Goal: Transaction & Acquisition: Purchase product/service

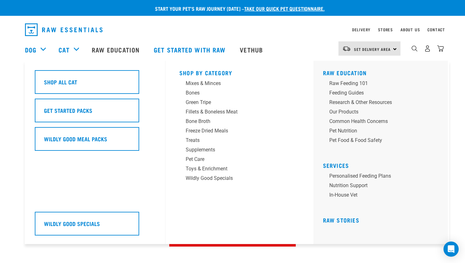
click at [186, 76] on div "Shop By Category Mixes & Minces Bones Green Tripe Treats" at bounding box center [239, 152] width 128 height 183
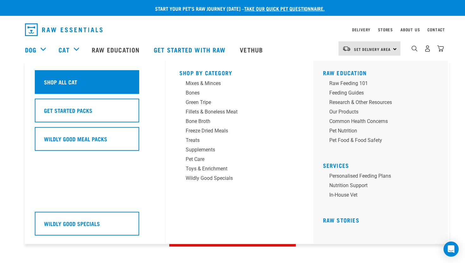
click at [112, 80] on div "Shop All Cat" at bounding box center [87, 82] width 104 height 24
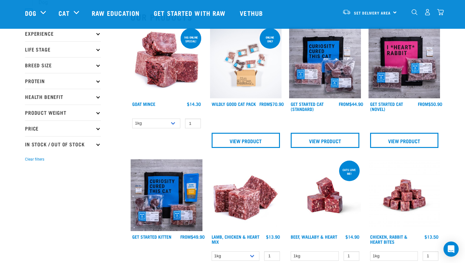
scroll to position [64, 0]
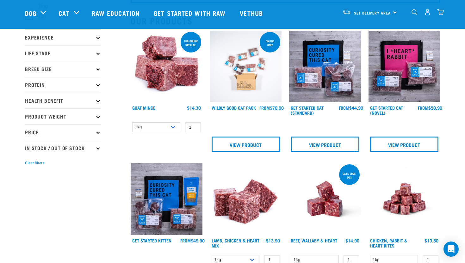
click at [385, 102] on link at bounding box center [404, 101] width 72 height 6
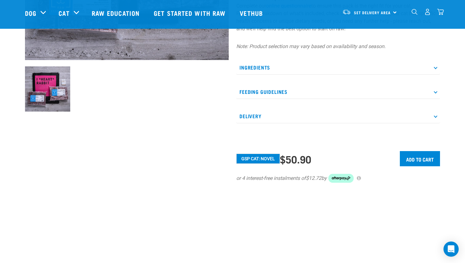
scroll to position [193, 0]
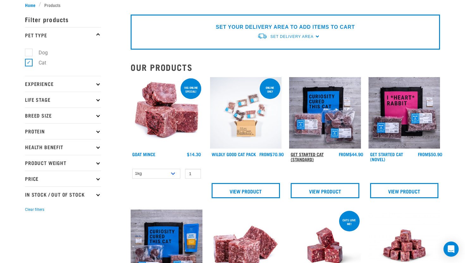
click at [322, 155] on link "Get Started Cat (Standard)" at bounding box center [306, 156] width 33 height 7
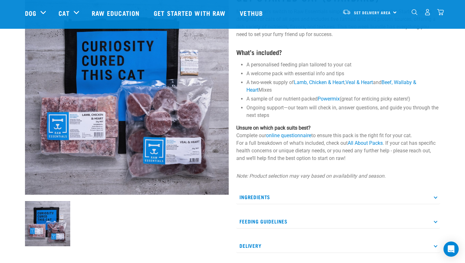
scroll to position [56, 0]
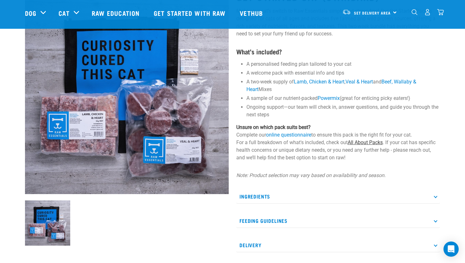
click at [355, 142] on link "All About Packs" at bounding box center [364, 142] width 35 height 6
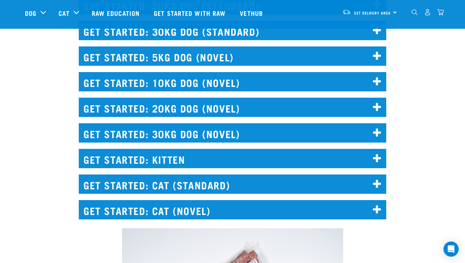
scroll to position [847, 0]
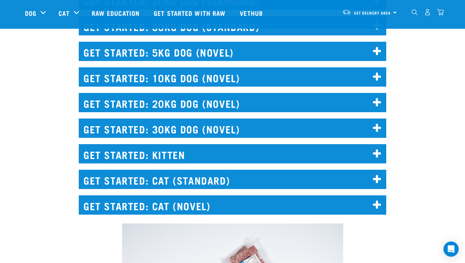
click at [222, 179] on h2 "GET STARTED: CAT (STANDARD)" at bounding box center [232, 179] width 307 height 19
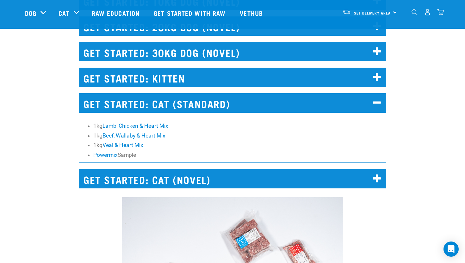
scroll to position [942, 0]
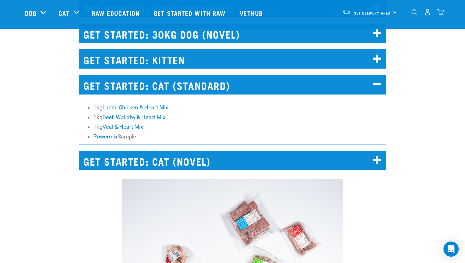
click at [233, 57] on h2 "GET STARTED: KITTEN" at bounding box center [232, 58] width 307 height 19
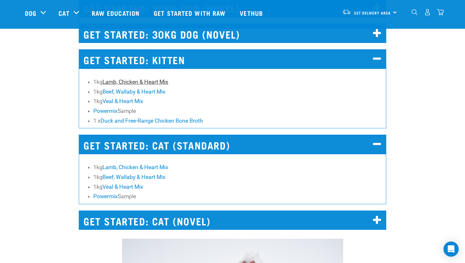
click at [141, 84] on link "Lamb, Chicken & Heart Mix" at bounding box center [135, 82] width 66 height 6
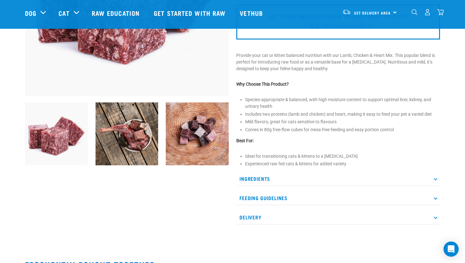
scroll to position [154, 0]
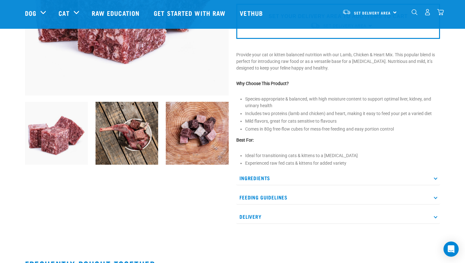
click at [279, 178] on p "Ingredients" at bounding box center [338, 178] width 204 height 14
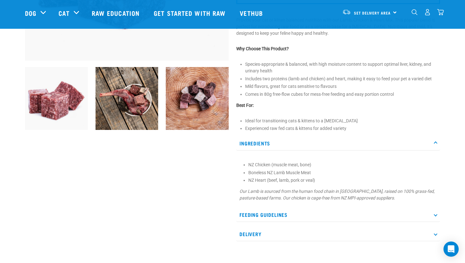
scroll to position [193, 0]
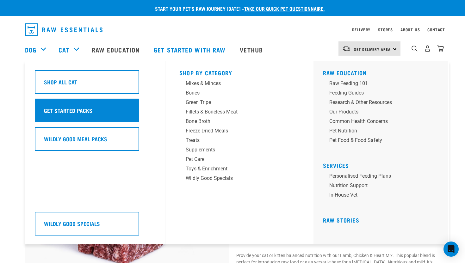
click at [121, 118] on div "Get Started Packs" at bounding box center [87, 111] width 104 height 24
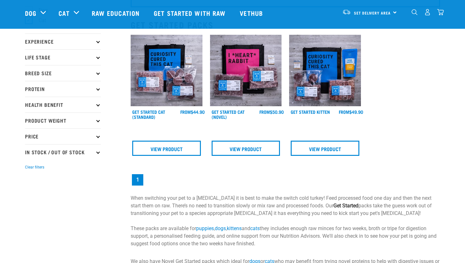
scroll to position [31, 0]
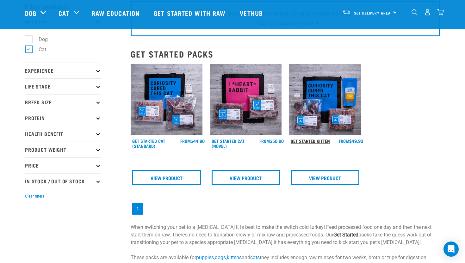
click at [328, 140] on link "Get Started Kitten" at bounding box center [309, 141] width 39 height 2
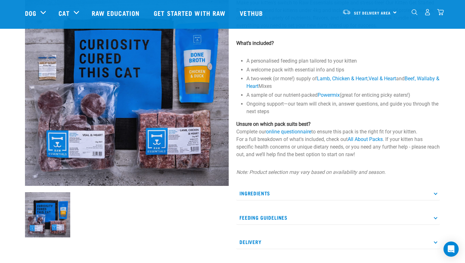
scroll to position [141, 0]
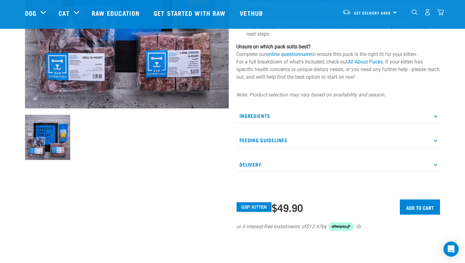
click at [250, 110] on p "Ingredients" at bounding box center [338, 116] width 204 height 14
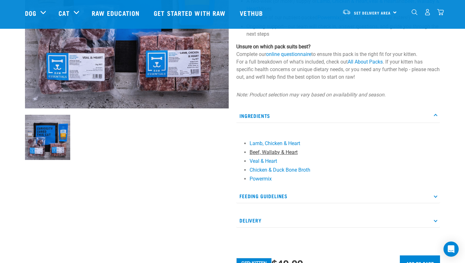
click at [269, 152] on link "Beef, Wallaby & Heart" at bounding box center [273, 152] width 48 height 6
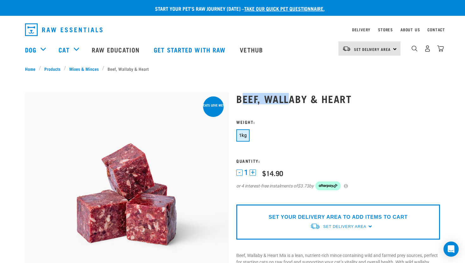
drag, startPoint x: 240, startPoint y: 94, endPoint x: 289, endPoint y: 97, distance: 49.4
click at [289, 97] on h1 "Beef, Wallaby & Heart" at bounding box center [338, 98] width 204 height 11
drag, startPoint x: 289, startPoint y: 97, endPoint x: 379, endPoint y: 97, distance: 90.1
click at [379, 97] on h1 "Beef, Wallaby & Heart" at bounding box center [338, 98] width 204 height 11
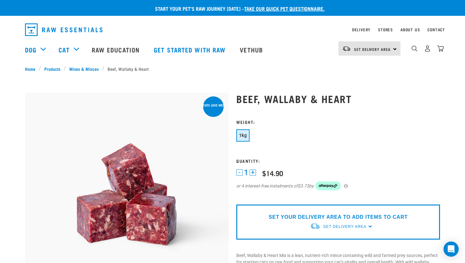
click at [331, 139] on div "1kg" at bounding box center [338, 136] width 204 height 14
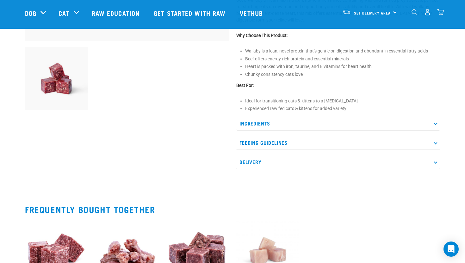
scroll to position [209, 0]
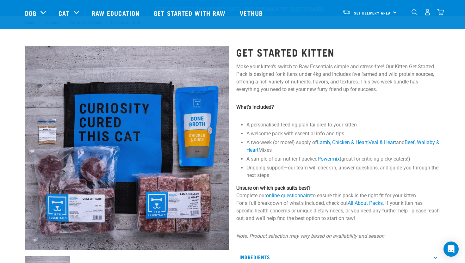
scroll to position [230, 0]
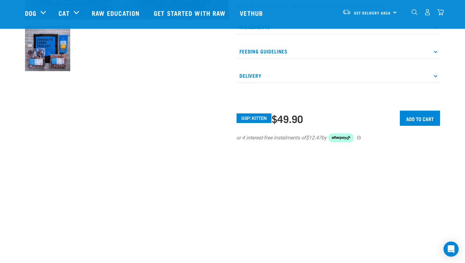
click at [265, 70] on p "Delivery" at bounding box center [338, 76] width 204 height 14
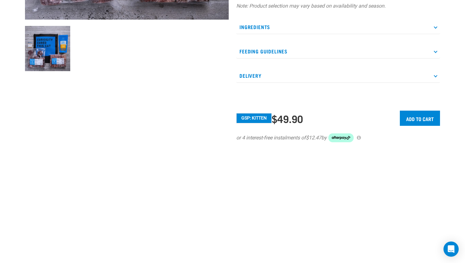
drag, startPoint x: 278, startPoint y: 117, endPoint x: 333, endPoint y: 120, distance: 54.5
click at [333, 120] on div "GSP: Kitten $49.90" at bounding box center [307, 118] width 143 height 12
click at [304, 121] on div "GSP: Kitten $49.90" at bounding box center [307, 118] width 143 height 12
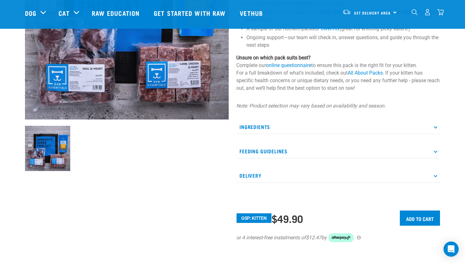
scroll to position [71, 0]
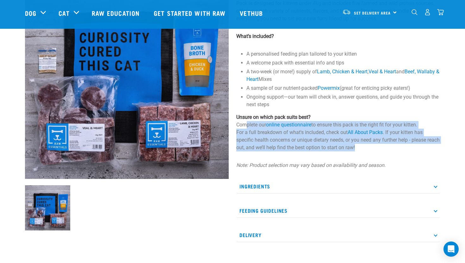
drag, startPoint x: 246, startPoint y: 125, endPoint x: 331, endPoint y: 154, distance: 89.1
click at [331, 154] on div "Get Started Kitten Make your kitten's switch to Raw Essentials simple and stres…" at bounding box center [337, 136] width 211 height 338
click at [338, 146] on p "Unsure on which pack suits best? Complete our online questionnaire to ensure th…" at bounding box center [338, 132] width 204 height 38
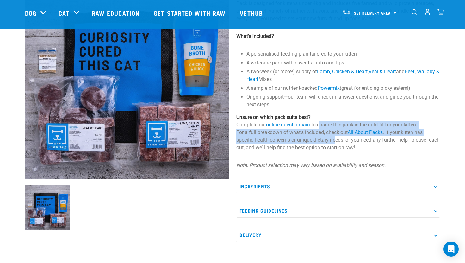
drag, startPoint x: 320, startPoint y: 124, endPoint x: 336, endPoint y: 137, distance: 20.0
click at [336, 137] on p "Unsure on which pack suits best? Complete our online questionnaire to ensure th…" at bounding box center [338, 132] width 204 height 38
click at [329, 123] on p "Unsure on which pack suits best? Complete our online questionnaire to ensure th…" at bounding box center [338, 132] width 204 height 38
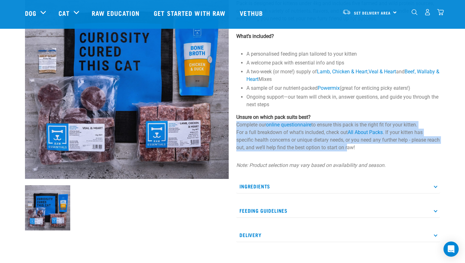
drag, startPoint x: 236, startPoint y: 124, endPoint x: 362, endPoint y: 149, distance: 128.8
click at [362, 149] on p "Unsure on which pack suits best? Complete our online questionnaire to ensure th…" at bounding box center [338, 132] width 204 height 38
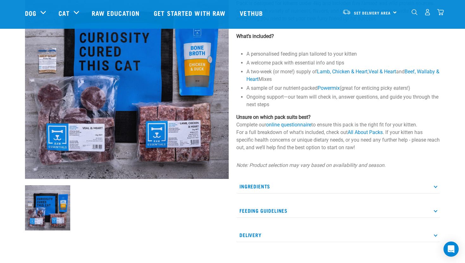
click at [373, 149] on p "Unsure on which pack suits best? Complete our online questionnaire to ensure th…" at bounding box center [338, 132] width 204 height 38
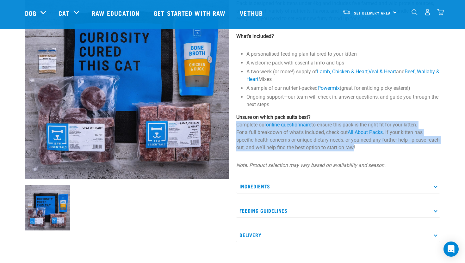
drag, startPoint x: 236, startPoint y: 125, endPoint x: 368, endPoint y: 150, distance: 134.7
click at [368, 150] on p "Unsure on which pack suits best? Complete our online questionnaire to ensure th…" at bounding box center [338, 132] width 204 height 38
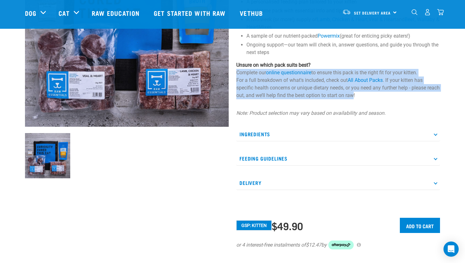
scroll to position [133, 0]
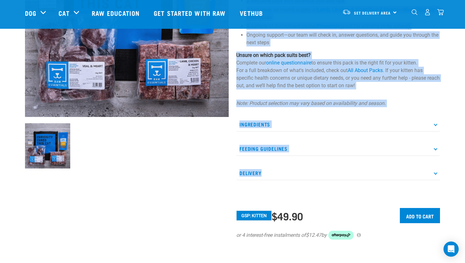
drag, startPoint x: 246, startPoint y: 52, endPoint x: 274, endPoint y: 176, distance: 126.4
click at [274, 176] on div "Get Started Kitten Make your kitten's switch to Raw Essentials simple and stres…" at bounding box center [337, 74] width 211 height 338
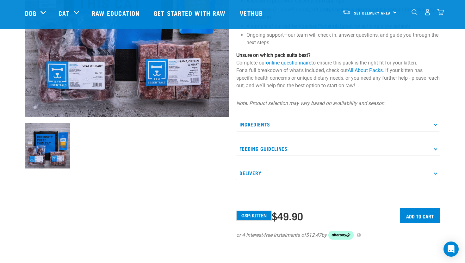
click at [279, 199] on div "Get Started Kitten Make your kitten's switch to Raw Essentials simple and stres…" at bounding box center [337, 74] width 211 height 338
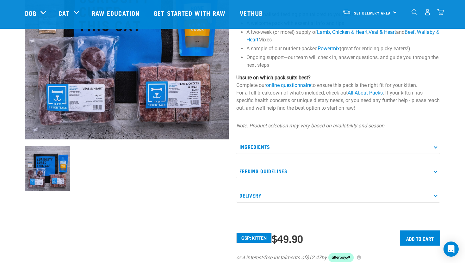
scroll to position [0, 0]
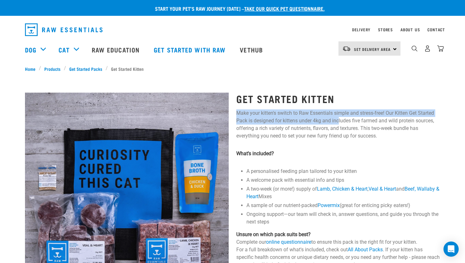
drag, startPoint x: 235, startPoint y: 113, endPoint x: 339, endPoint y: 116, distance: 104.0
click at [339, 117] on div "Get Started Kitten Make your kitten's switch to Raw Essentials simple and stres…" at bounding box center [337, 253] width 211 height 338
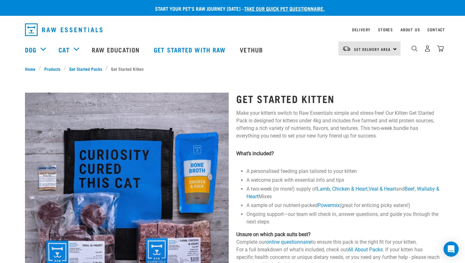
click at [347, 124] on p "Make your kitten's switch to Raw Essentials simple and stress-free! Our Kitten …" at bounding box center [338, 124] width 204 height 30
drag, startPoint x: 299, startPoint y: 112, endPoint x: 329, endPoint y: 114, distance: 30.4
click at [329, 114] on p "Make your kitten's switch to Raw Essentials simple and stress-free! Our Kitten …" at bounding box center [338, 124] width 204 height 30
click at [330, 114] on p "Make your kitten's switch to Raw Essentials simple and stress-free! Our Kitten …" at bounding box center [338, 124] width 204 height 30
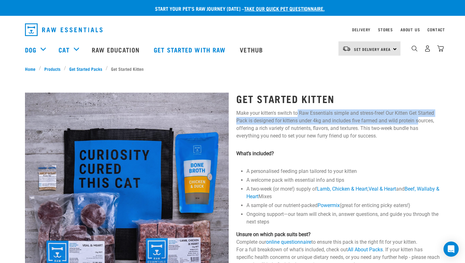
drag, startPoint x: 296, startPoint y: 111, endPoint x: 420, endPoint y: 121, distance: 124.3
click at [419, 121] on p "Make your kitten's switch to Raw Essentials simple and stress-free! Our Kitten …" at bounding box center [338, 124] width 204 height 30
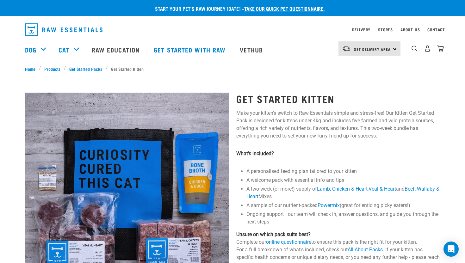
click at [304, 133] on p "Make your kitten's switch to Raw Essentials simple and stress-free! Our Kitten …" at bounding box center [338, 124] width 204 height 30
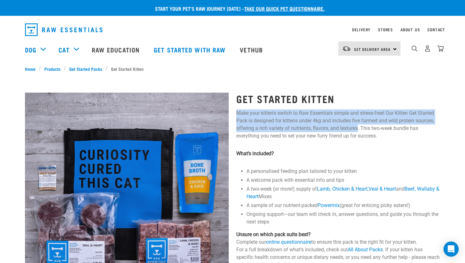
drag, startPoint x: 235, startPoint y: 112, endPoint x: 360, endPoint y: 126, distance: 125.9
click at [360, 126] on div "Get Started Kitten Make your kitten's switch to Raw Essentials simple and stres…" at bounding box center [337, 253] width 211 height 338
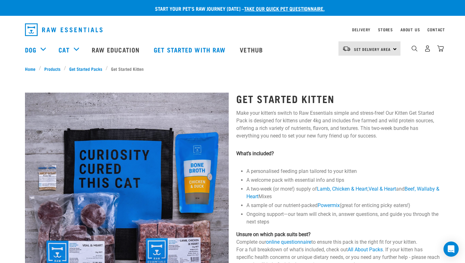
click at [375, 137] on p "Make your kitten's switch to Raw Essentials simple and stress-free! Our Kitten …" at bounding box center [338, 124] width 204 height 30
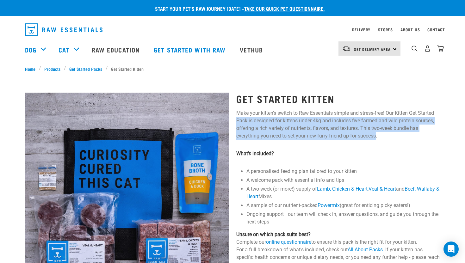
drag, startPoint x: 375, startPoint y: 137, endPoint x: 241, endPoint y: 120, distance: 134.4
click at [241, 120] on p "Make your kitten's switch to Raw Essentials simple and stress-free! Our Kitten …" at bounding box center [338, 124] width 204 height 30
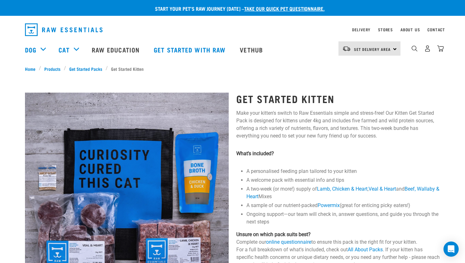
click at [238, 114] on p "Make your kitten's switch to Raw Essentials simple and stress-free! Our Kitten …" at bounding box center [338, 124] width 204 height 30
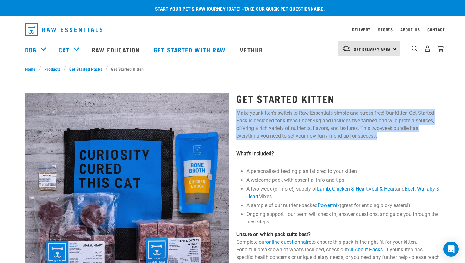
drag, startPoint x: 236, startPoint y: 112, endPoint x: 374, endPoint y: 143, distance: 141.8
click at [375, 142] on div "Get Started Kitten Make your kitten's switch to Raw Essentials simple and stres…" at bounding box center [337, 253] width 211 height 338
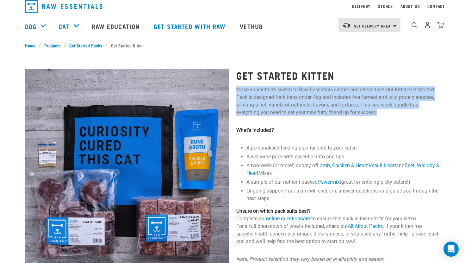
scroll to position [24, 0]
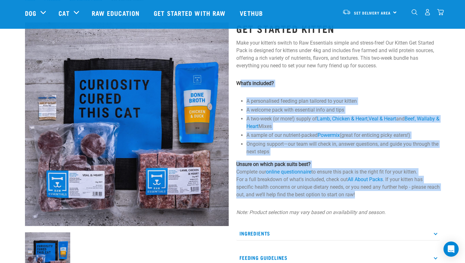
drag, startPoint x: 240, startPoint y: 82, endPoint x: 314, endPoint y: 211, distance: 149.1
click at [314, 210] on div "Get Started Kitten Make your kitten's switch to Raw Essentials simple and stres…" at bounding box center [337, 183] width 211 height 338
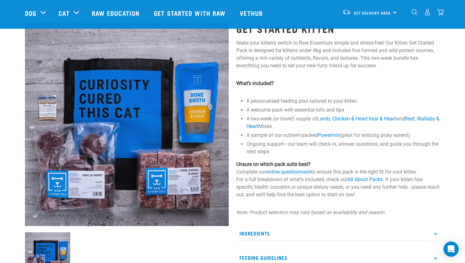
click at [329, 212] on em "Note: Product selection may vary based on availability and season." at bounding box center [310, 212] width 149 height 6
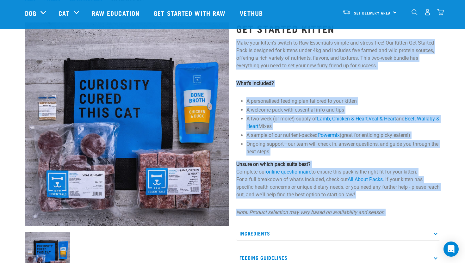
drag, startPoint x: 235, startPoint y: 42, endPoint x: 414, endPoint y: 214, distance: 248.7
click at [415, 211] on div "Get Started Kitten Make your kitten's switch to Raw Essentials simple and stres…" at bounding box center [337, 183] width 211 height 338
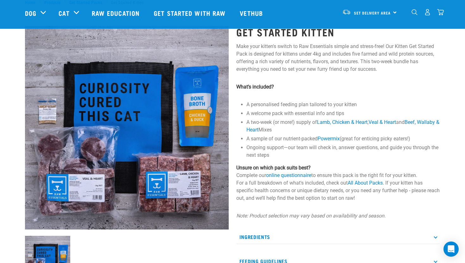
click at [409, 214] on p "Note: Product selection may vary based on availability and season." at bounding box center [338, 216] width 204 height 8
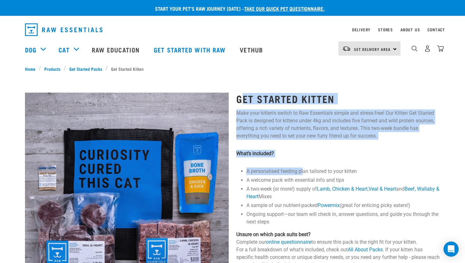
drag, startPoint x: 239, startPoint y: 96, endPoint x: 292, endPoint y: 165, distance: 86.6
click at [302, 174] on div "Get Started Kitten Make your kitten's switch to Raw Essentials simple and stres…" at bounding box center [337, 253] width 211 height 338
click at [239, 98] on h1 "Get Started Kitten" at bounding box center [338, 98] width 204 height 11
drag, startPoint x: 235, startPoint y: 95, endPoint x: 276, endPoint y: 161, distance: 76.7
click at [276, 161] on div "Get Started Kitten Make your kitten's switch to Raw Essentials simple and stres…" at bounding box center [337, 253] width 211 height 338
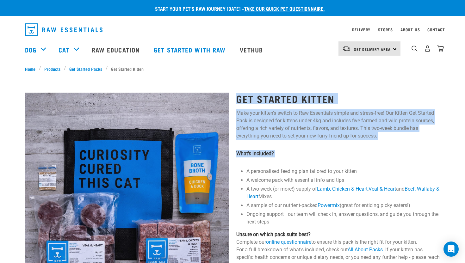
click at [276, 159] on div "Get Started Kitten Make your kitten's switch to Raw Essentials simple and stres…" at bounding box center [337, 253] width 211 height 338
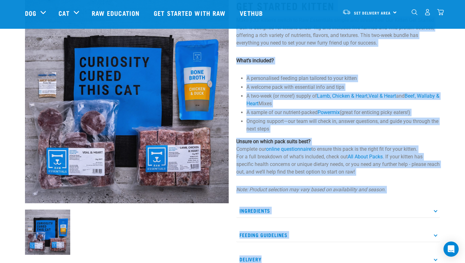
scroll to position [62, 0]
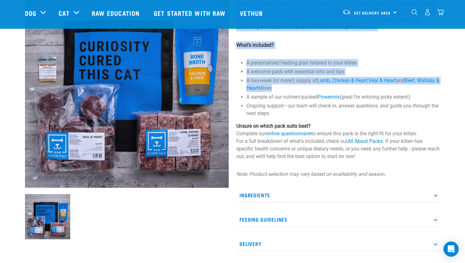
drag, startPoint x: 239, startPoint y: 97, endPoint x: 290, endPoint y: 82, distance: 53.9
click at [292, 84] on div "Get Started Kitten Make your kitten's switch to Raw Essentials simple and stres…" at bounding box center [337, 145] width 211 height 338
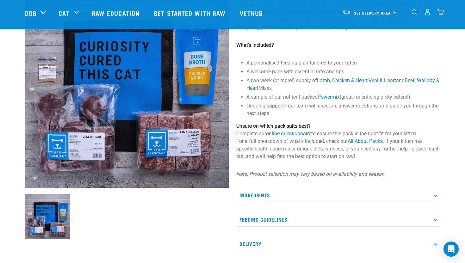
click at [280, 97] on li "A sample of our nutrient-packed Powermix (great for enticing picky eaters!)" at bounding box center [342, 97] width 193 height 8
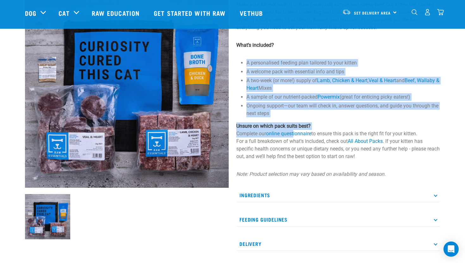
drag, startPoint x: 241, startPoint y: 62, endPoint x: 295, endPoint y: 130, distance: 87.3
click at [295, 130] on div "Get Started Kitten Make your kitten's switch to Raw Essentials simple and stres…" at bounding box center [337, 145] width 211 height 338
click at [297, 132] on link "online questionnaire" at bounding box center [288, 134] width 45 height 6
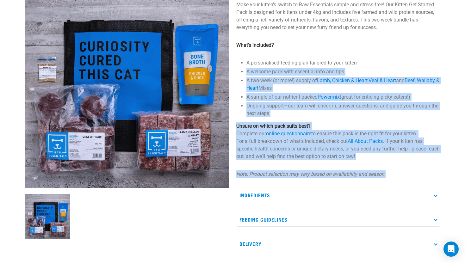
drag, startPoint x: 385, startPoint y: 173, endPoint x: 238, endPoint y: 65, distance: 182.3
click at [238, 65] on div "Get Started Kitten Make your kitten's switch to Raw Essentials simple and stres…" at bounding box center [337, 145] width 211 height 338
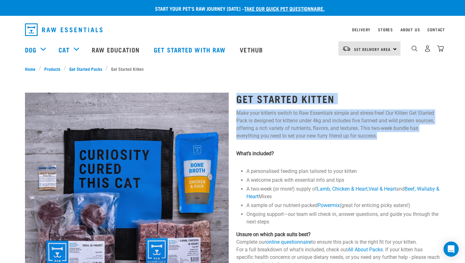
drag, startPoint x: 243, startPoint y: 102, endPoint x: 376, endPoint y: 143, distance: 139.1
click at [376, 143] on div "Get Started Kitten Make your kitten's switch to Raw Essentials simple and stres…" at bounding box center [337, 253] width 211 height 338
drag, startPoint x: 235, startPoint y: 96, endPoint x: 379, endPoint y: 135, distance: 149.7
click at [379, 135] on div "Get Started Kitten Make your kitten's switch to Raw Essentials simple and stres…" at bounding box center [337, 253] width 211 height 338
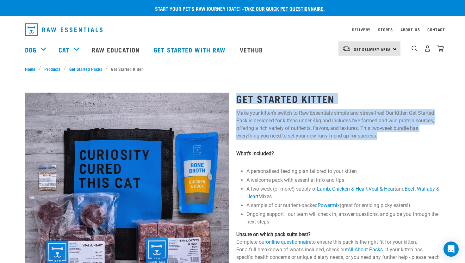
click at [379, 135] on p "Make your kitten's switch to Raw Essentials simple and stress-free! Our Kitten …" at bounding box center [338, 124] width 204 height 30
drag, startPoint x: 235, startPoint y: 94, endPoint x: 346, endPoint y: 164, distance: 131.1
click at [346, 164] on div "Get Started Kitten Make your kitten's switch to Raw Essentials simple and stres…" at bounding box center [337, 253] width 211 height 338
click at [339, 101] on h1 "Get Started Kitten" at bounding box center [338, 98] width 204 height 11
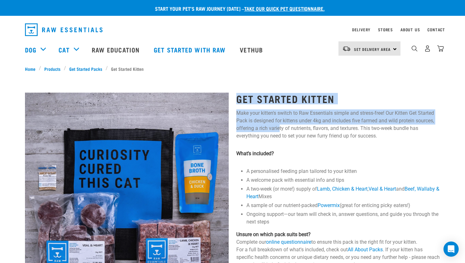
drag, startPoint x: 236, startPoint y: 99, endPoint x: 280, endPoint y: 131, distance: 54.6
click at [280, 131] on div "Get Started Kitten Make your kitten's switch to Raw Essentials simple and stres…" at bounding box center [337, 253] width 211 height 338
click at [263, 111] on p "Make your kitten's switch to Raw Essentials simple and stress-free! Our Kitten …" at bounding box center [338, 124] width 204 height 30
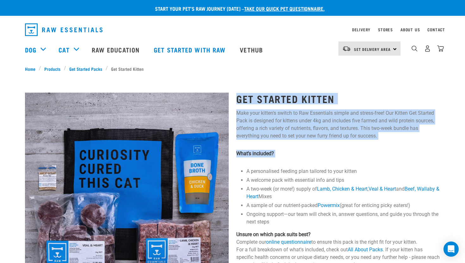
drag, startPoint x: 236, startPoint y: 94, endPoint x: 308, endPoint y: 161, distance: 97.7
click at [310, 161] on div "Get Started Kitten Make your kitten's switch to Raw Essentials simple and stres…" at bounding box center [337, 253] width 211 height 338
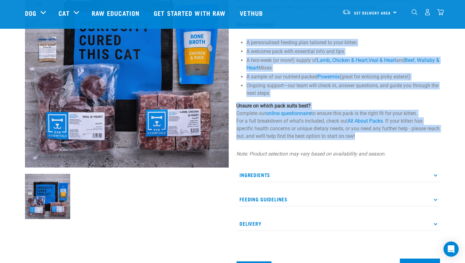
drag, startPoint x: 246, startPoint y: 41, endPoint x: 373, endPoint y: 140, distance: 161.2
click at [373, 140] on div "Get Started Kitten Make your kitten's switch to Raw Essentials simple and stres…" at bounding box center [337, 124] width 211 height 338
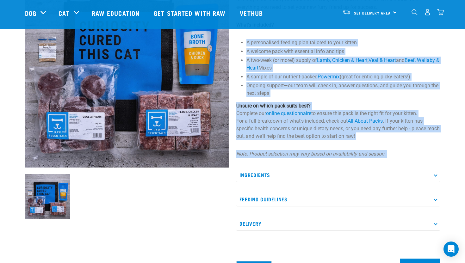
drag, startPoint x: 397, startPoint y: 160, endPoint x: 239, endPoint y: 41, distance: 197.8
click at [239, 40] on div "Get Started Kitten Make your kitten's switch to Raw Essentials simple and stres…" at bounding box center [337, 124] width 211 height 338
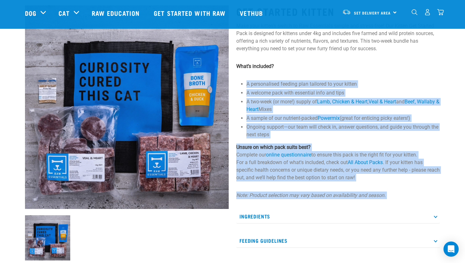
scroll to position [56, 0]
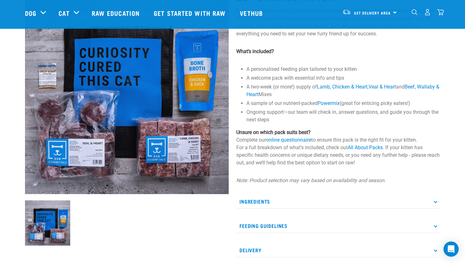
click at [387, 181] on p "Note: Product selection may vary based on availability and season." at bounding box center [338, 181] width 204 height 8
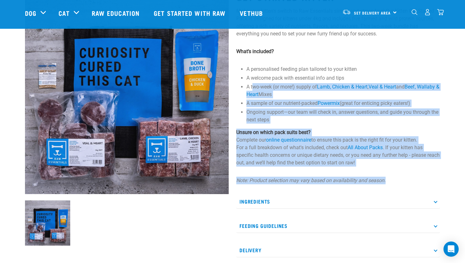
drag, startPoint x: 387, startPoint y: 181, endPoint x: 252, endPoint y: 89, distance: 163.2
click at [252, 88] on div "Get Started Kitten Make your kitten's switch to Raw Essentials simple and stres…" at bounding box center [337, 151] width 211 height 338
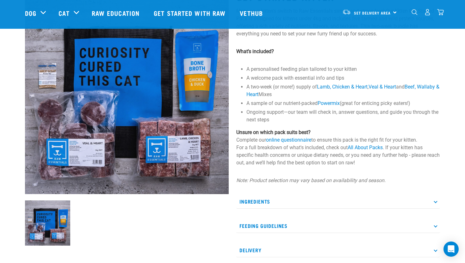
click at [241, 71] on div "Get Started Kitten Make your kitten's switch to Raw Essentials simple and stres…" at bounding box center [337, 151] width 211 height 338
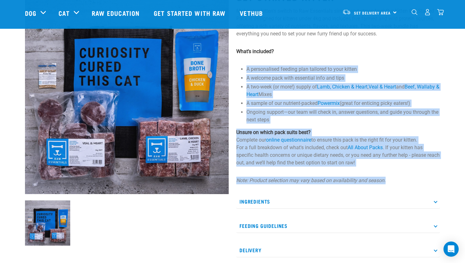
drag, startPoint x: 394, startPoint y: 182, endPoint x: 289, endPoint y: 51, distance: 167.7
click at [289, 51] on div "Get Started Kitten Make your kitten's switch to Raw Essentials simple and stres…" at bounding box center [337, 151] width 211 height 338
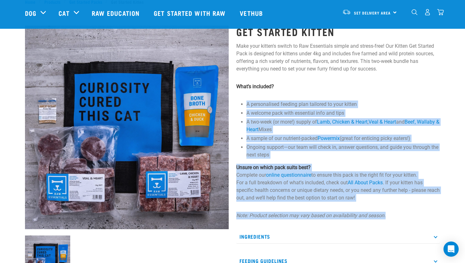
scroll to position [0, 0]
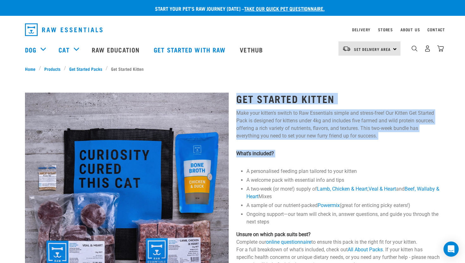
drag, startPoint x: 234, startPoint y: 91, endPoint x: 346, endPoint y: 164, distance: 134.0
click at [346, 165] on div "Get Started Kitten Make your kitten's switch to Raw Essentials simple and stres…" at bounding box center [337, 253] width 211 height 338
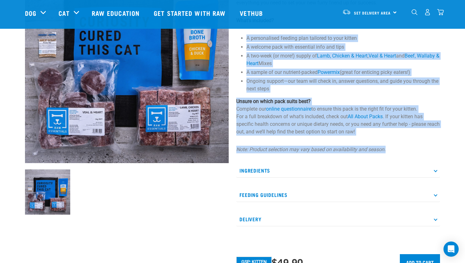
drag, startPoint x: 389, startPoint y: 149, endPoint x: 246, endPoint y: 37, distance: 181.8
click at [246, 37] on div "Get Started Kitten Make your kitten's switch to Raw Essentials simple and stres…" at bounding box center [337, 120] width 211 height 338
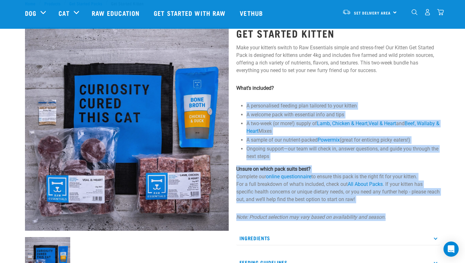
scroll to position [0, 0]
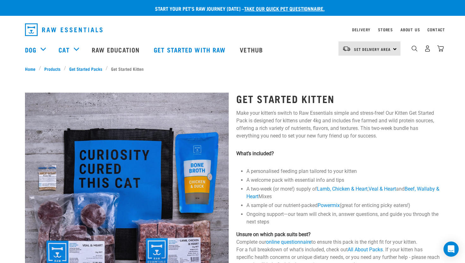
click at [312, 139] on p "Make your kitten's switch to Raw Essentials simple and stress-free! Our Kitten …" at bounding box center [338, 124] width 204 height 30
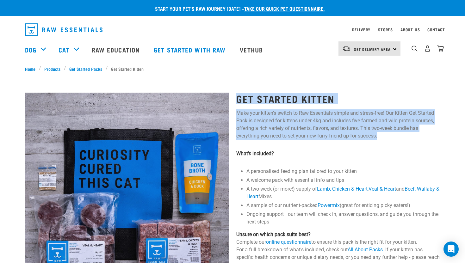
drag, startPoint x: 392, startPoint y: 139, endPoint x: 236, endPoint y: 94, distance: 161.9
click at [236, 94] on div "Get Started Kitten Make your kitten's switch to Raw Essentials simple and stres…" at bounding box center [337, 253] width 211 height 338
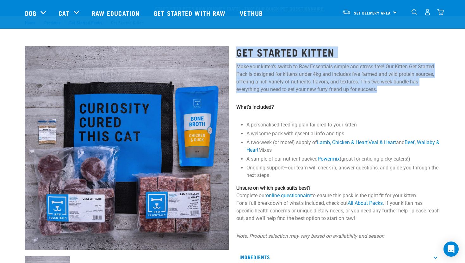
scroll to position [75, 0]
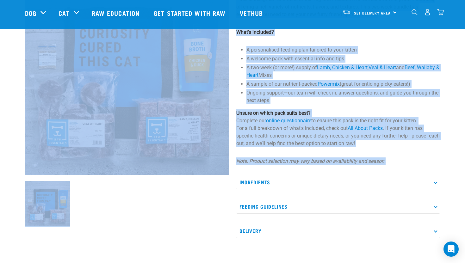
drag, startPoint x: 386, startPoint y: 159, endPoint x: 230, endPoint y: 46, distance: 192.3
click at [230, 46] on div "Get Started Kitten Make your kitten's switch to Raw Essentials simple and stres…" at bounding box center [232, 132] width 422 height 338
click at [246, 51] on div "Get Started Kitten Make your kitten's switch to Raw Essentials simple and stres…" at bounding box center [337, 132] width 211 height 338
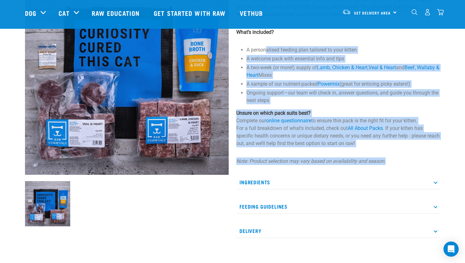
drag, startPoint x: 385, startPoint y: 161, endPoint x: 265, endPoint y: 48, distance: 164.7
click at [265, 49] on div "Get Started Kitten Make your kitten's switch to Raw Essentials simple and stres…" at bounding box center [337, 132] width 211 height 338
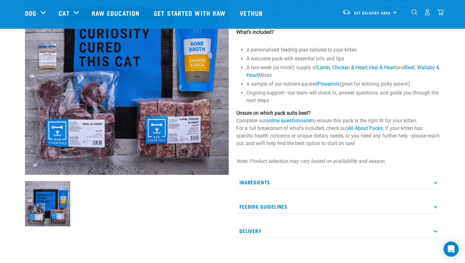
click at [247, 49] on li "A personalised feeding plan tailored to your kitten" at bounding box center [342, 50] width 193 height 8
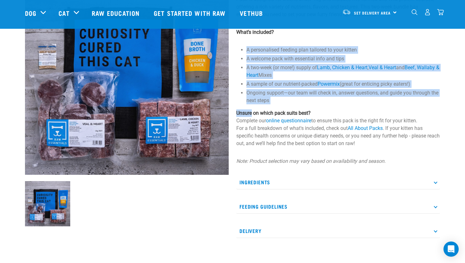
drag, startPoint x: 247, startPoint y: 49, endPoint x: 284, endPoint y: 106, distance: 68.5
click at [284, 106] on div "Get Started Kitten Make your kitten's switch to Raw Essentials simple and stres…" at bounding box center [337, 132] width 211 height 338
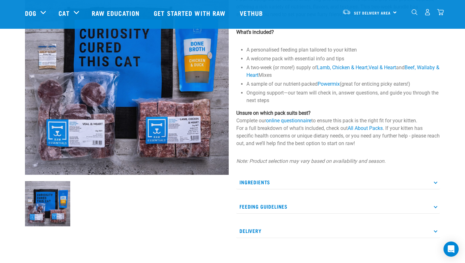
click at [304, 134] on p "Unsure on which pack suits best? Complete our online questionnaire to ensure th…" at bounding box center [338, 128] width 204 height 38
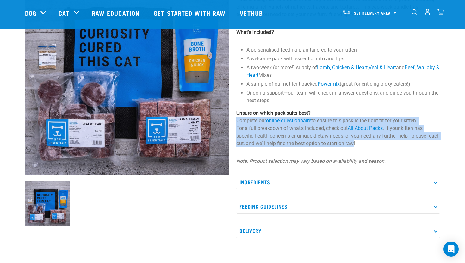
drag, startPoint x: 236, startPoint y: 119, endPoint x: 366, endPoint y: 144, distance: 132.3
click at [367, 145] on p "Unsure on which pack suits best? Complete our online questionnaire to ensure th…" at bounding box center [338, 128] width 204 height 38
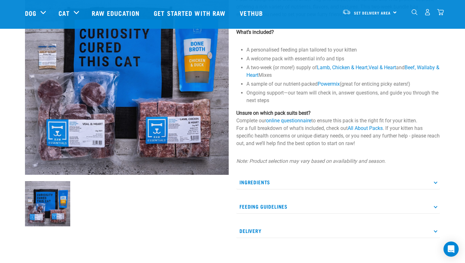
click at [373, 145] on p "Unsure on which pack suits best? Complete our online questionnaire to ensure th…" at bounding box center [338, 128] width 204 height 38
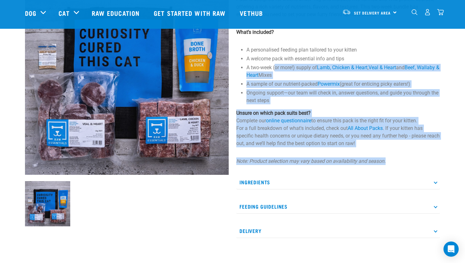
drag, startPoint x: 390, startPoint y: 162, endPoint x: 277, endPoint y: 64, distance: 150.1
click at [276, 65] on div "Get Started Kitten Make your kitten's switch to Raw Essentials simple and stres…" at bounding box center [337, 132] width 211 height 338
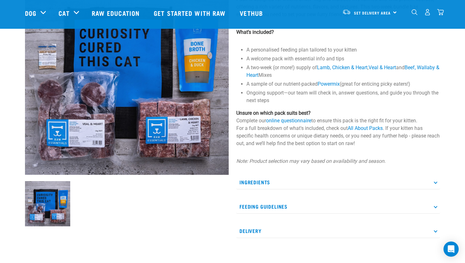
click at [245, 49] on div "Get Started Kitten Make your kitten's switch to Raw Essentials simple and stres…" at bounding box center [337, 132] width 211 height 338
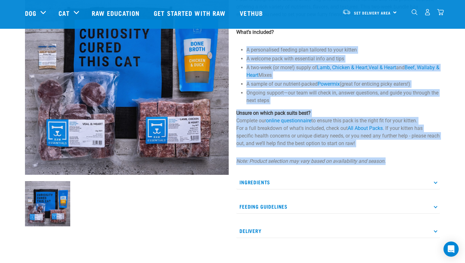
drag, startPoint x: 245, startPoint y: 49, endPoint x: 386, endPoint y: 161, distance: 180.9
click at [386, 161] on div "Get Started Kitten Make your kitten's switch to Raw Essentials simple and stres…" at bounding box center [337, 132] width 211 height 338
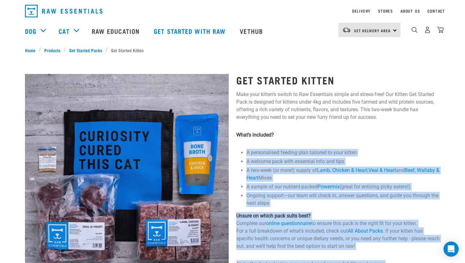
scroll to position [14, 0]
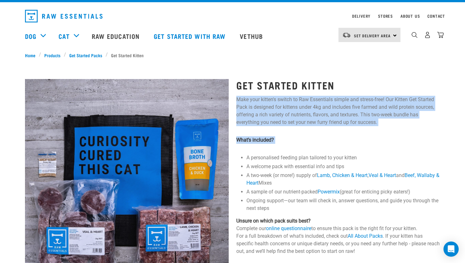
drag, startPoint x: 236, startPoint y: 95, endPoint x: 321, endPoint y: 144, distance: 98.1
click at [321, 144] on div "Get Started Kitten Make your kitten's switch to Raw Essentials simple and stres…" at bounding box center [337, 239] width 211 height 338
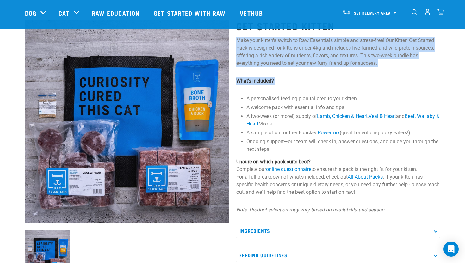
scroll to position [26, 0]
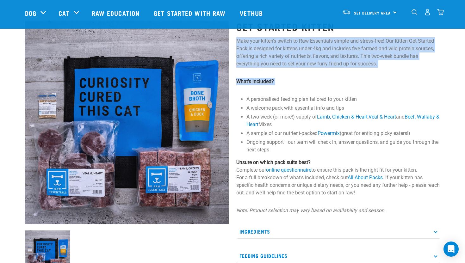
click at [239, 42] on p "Make your kitten's switch to Raw Essentials simple and stress-free! Our Kitten …" at bounding box center [338, 52] width 204 height 30
drag, startPoint x: 237, startPoint y: 39, endPoint x: 349, endPoint y: 73, distance: 117.1
click at [349, 73] on div "Get Started Kitten Make your kitten's switch to Raw Essentials simple and stres…" at bounding box center [337, 181] width 211 height 338
click at [345, 63] on p "Make your kitten's switch to Raw Essentials simple and stress-free! Our Kitten …" at bounding box center [338, 52] width 204 height 30
drag, startPoint x: 371, startPoint y: 64, endPoint x: 240, endPoint y: 41, distance: 132.8
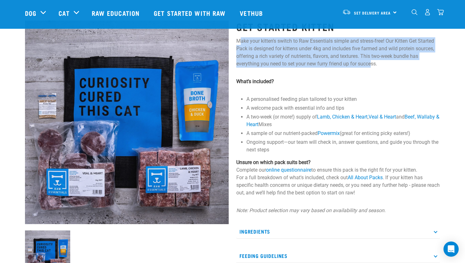
click at [240, 41] on p "Make your kitten's switch to Raw Essentials simple and stress-free! Our Kitten …" at bounding box center [338, 52] width 204 height 30
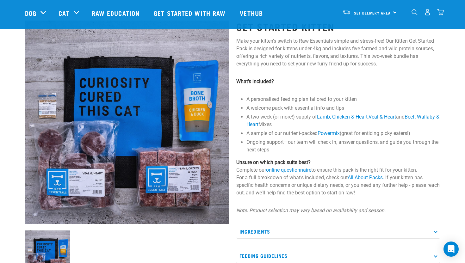
click at [377, 70] on div "Get Started Kitten Make your kitten's switch to Raw Essentials simple and stres…" at bounding box center [337, 181] width 211 height 338
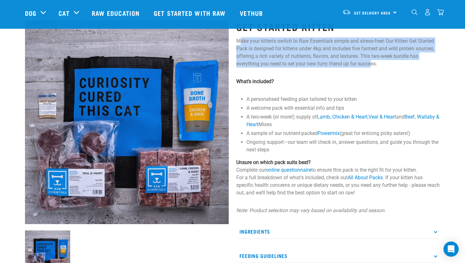
drag, startPoint x: 373, startPoint y: 64, endPoint x: 240, endPoint y: 40, distance: 134.5
click at [240, 40] on p "Make your kitten's switch to Raw Essentials simple and stress-free! Our Kitten …" at bounding box center [338, 52] width 204 height 30
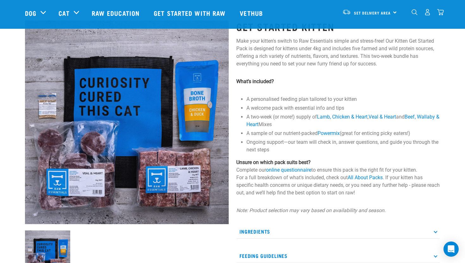
click at [320, 76] on div "Get Started Kitten Make your kitten's switch to Raw Essentials simple and stres…" at bounding box center [337, 181] width 211 height 338
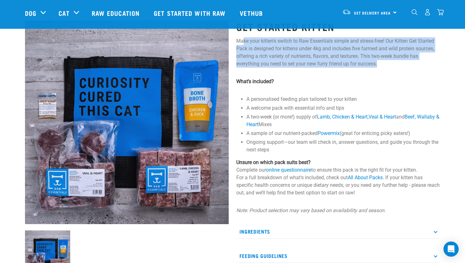
drag, startPoint x: 244, startPoint y: 40, endPoint x: 317, endPoint y: 83, distance: 84.5
click at [318, 81] on div "Get Started Kitten Make your kitten's switch to Raw Essentials simple and stres…" at bounding box center [337, 181] width 211 height 338
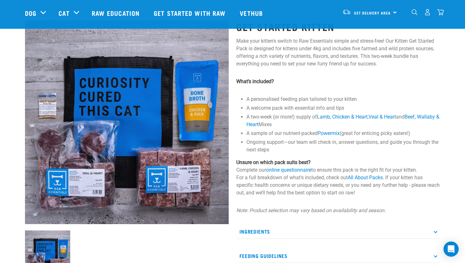
click at [373, 72] on div "Get Started Kitten Make your kitten's switch to Raw Essentials simple and stres…" at bounding box center [337, 181] width 211 height 338
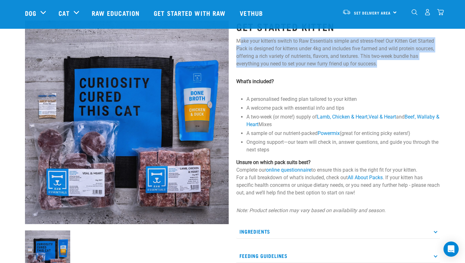
drag, startPoint x: 245, startPoint y: 45, endPoint x: 266, endPoint y: 80, distance: 41.0
click at [265, 78] on div "Get Started Kitten Make your kitten's switch to Raw Essentials simple and stres…" at bounding box center [337, 181] width 211 height 338
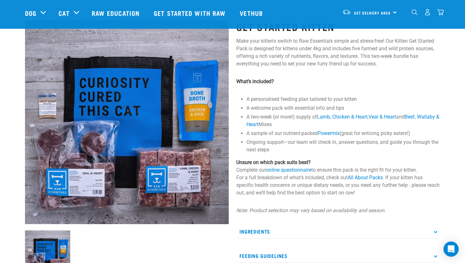
click at [334, 63] on p "Make your kitten's switch to Raw Essentials simple and stress-free! Our Kitten …" at bounding box center [338, 52] width 204 height 30
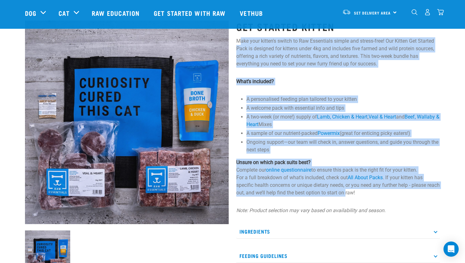
drag, startPoint x: 239, startPoint y: 41, endPoint x: 360, endPoint y: 194, distance: 195.0
click at [360, 194] on div "Get Started Kitten Make your kitten's switch to Raw Essentials simple and stres…" at bounding box center [337, 181] width 211 height 338
click at [362, 155] on div "Get Started Kitten Make your kitten's switch to Raw Essentials simple and stres…" at bounding box center [337, 181] width 211 height 338
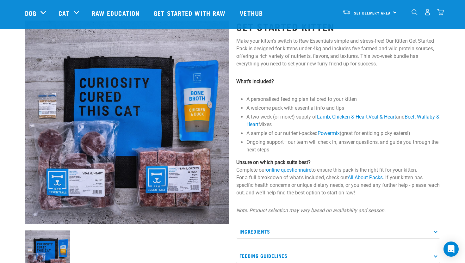
drag, startPoint x: 249, startPoint y: 40, endPoint x: 278, endPoint y: 144, distance: 107.9
click at [278, 144] on div "Get Started Kitten Make your kitten's switch to Raw Essentials simple and stres…" at bounding box center [337, 181] width 211 height 338
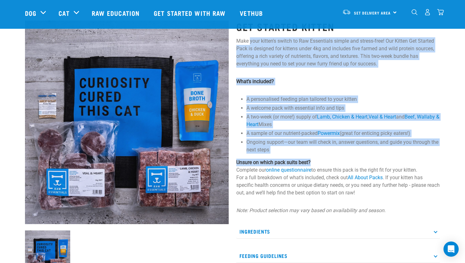
drag, startPoint x: 249, startPoint y: 39, endPoint x: 314, endPoint y: 161, distance: 138.4
click at [314, 161] on div "Get Started Kitten Make your kitten's switch to Raw Essentials simple and stres…" at bounding box center [337, 181] width 211 height 338
click at [322, 136] on link "Powermix" at bounding box center [328, 133] width 22 height 6
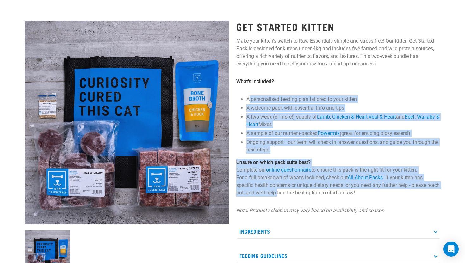
drag, startPoint x: 248, startPoint y: 98, endPoint x: 290, endPoint y: 194, distance: 105.1
click at [290, 195] on div "Get Started Kitten Make your kitten's switch to Raw Essentials simple and stres…" at bounding box center [337, 181] width 211 height 338
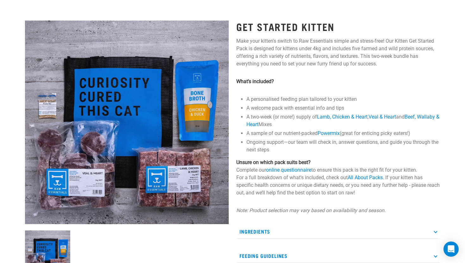
click at [354, 193] on p "Unsure on which pack suits best? Complete our online questionnaire to ensure th…" at bounding box center [338, 178] width 204 height 38
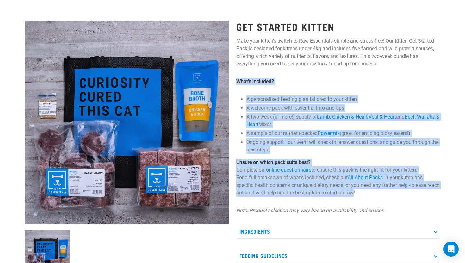
drag, startPoint x: 367, startPoint y: 193, endPoint x: 246, endPoint y: 69, distance: 173.2
click at [246, 69] on div "Get Started Kitten Make your kitten's switch to Raw Essentials simple and stres…" at bounding box center [337, 181] width 211 height 338
click at [241, 80] on strong "What’s included?" at bounding box center [255, 81] width 38 height 6
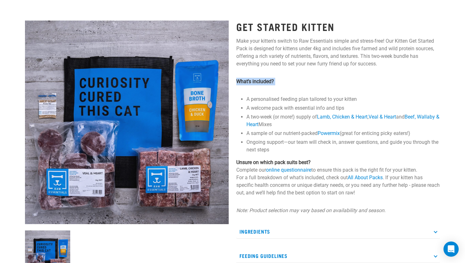
drag, startPoint x: 234, startPoint y: 80, endPoint x: 260, endPoint y: 112, distance: 41.1
click at [259, 109] on div "Get Started Kitten Make your kitten's switch to Raw Essentials simple and stres…" at bounding box center [337, 181] width 211 height 338
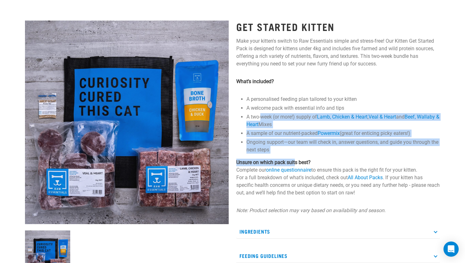
drag, startPoint x: 260, startPoint y: 115, endPoint x: 295, endPoint y: 163, distance: 59.1
click at [295, 163] on div "Get Started Kitten Make your kitten's switch to Raw Essentials simple and stres…" at bounding box center [337, 181] width 211 height 338
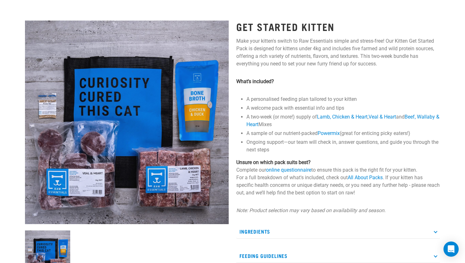
click at [369, 193] on p "Unsure on which pack suits best? Complete our online questionnaire to ensure th…" at bounding box center [338, 178] width 204 height 38
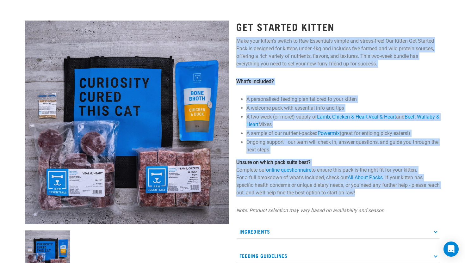
drag, startPoint x: 369, startPoint y: 193, endPoint x: 238, endPoint y: 44, distance: 198.4
click at [238, 44] on div "Get Started Kitten Make your kitten's switch to Raw Essentials simple and stres…" at bounding box center [337, 181] width 211 height 338
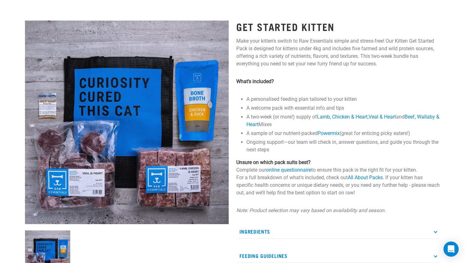
click at [236, 29] on h1 "Get Started Kitten" at bounding box center [338, 26] width 204 height 11
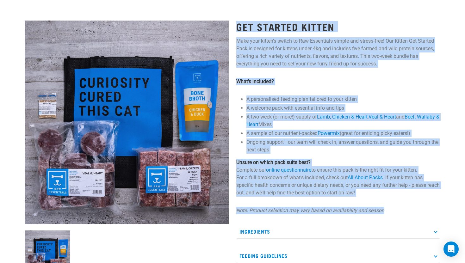
drag, startPoint x: 238, startPoint y: 19, endPoint x: 383, endPoint y: 213, distance: 241.7
click at [383, 213] on div "Get Started Kitten Make your kitten's switch to Raw Essentials simple and stres…" at bounding box center [337, 181] width 211 height 338
click at [383, 213] on em "Note: Product selection may vary based on availability and season." at bounding box center [310, 210] width 149 height 6
drag, startPoint x: 386, startPoint y: 209, endPoint x: 237, endPoint y: 23, distance: 238.1
click at [237, 23] on div "Get Started Kitten Make your kitten's switch to Raw Essentials simple and stres…" at bounding box center [337, 181] width 211 height 338
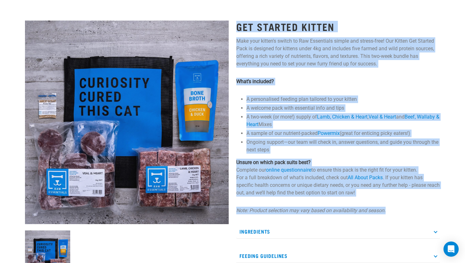
click at [243, 84] on strong "What’s included?" at bounding box center [255, 81] width 38 height 6
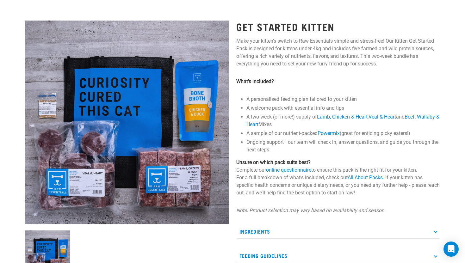
click at [252, 83] on strong "What’s included?" at bounding box center [255, 81] width 38 height 6
drag, startPoint x: 252, startPoint y: 83, endPoint x: 271, endPoint y: 83, distance: 19.6
click at [267, 83] on strong "What’s included?" at bounding box center [255, 81] width 38 height 6
click at [272, 83] on strong "What’s included?" at bounding box center [255, 81] width 38 height 6
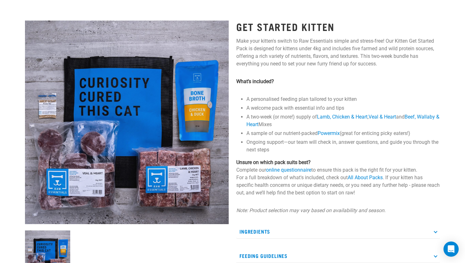
click at [280, 114] on li "A two-week (or more!) supply of Lamb, Chicken & Heart , Veal & Heart and Beef, …" at bounding box center [342, 120] width 193 height 15
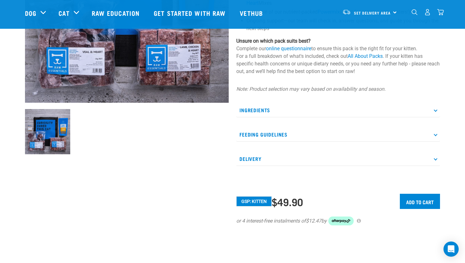
scroll to position [131, 0]
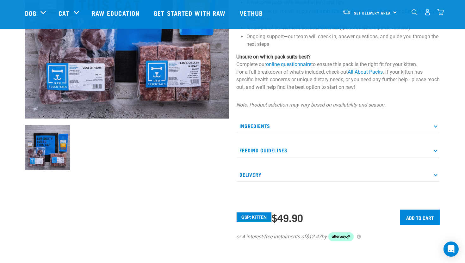
click at [301, 121] on p "Ingredients" at bounding box center [338, 126] width 204 height 14
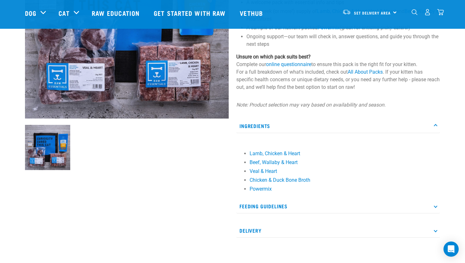
click at [301, 121] on p "Ingredients" at bounding box center [338, 126] width 204 height 14
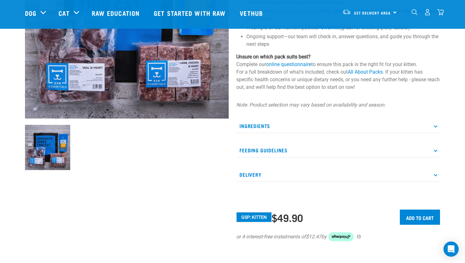
click at [301, 121] on p "Ingredients" at bounding box center [338, 126] width 204 height 14
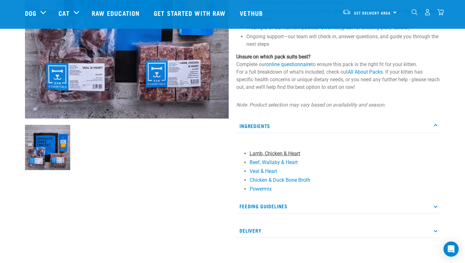
click at [276, 154] on link "Lamb, Chicken & Heart" at bounding box center [274, 153] width 51 height 6
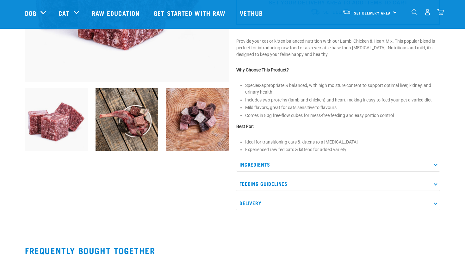
scroll to position [170, 0]
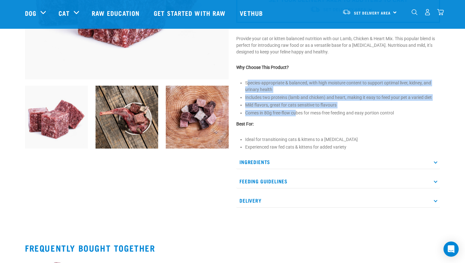
drag, startPoint x: 248, startPoint y: 83, endPoint x: 297, endPoint y: 112, distance: 57.1
click at [297, 112] on ul "Species-appropriate & balanced, with high moisture content to support optimal l…" at bounding box center [342, 98] width 195 height 37
click at [297, 112] on li "Comes in 80g free-flow cubes for mess-free feeding and easy portion control" at bounding box center [342, 113] width 195 height 7
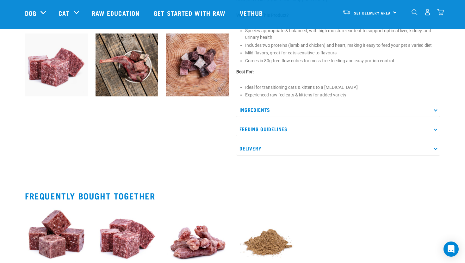
scroll to position [235, 0]
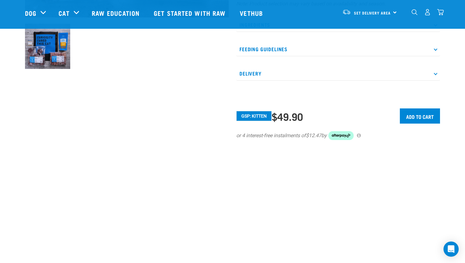
scroll to position [208, 0]
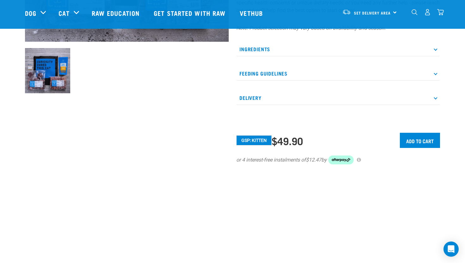
click at [273, 53] on p "Ingredients" at bounding box center [338, 49] width 204 height 14
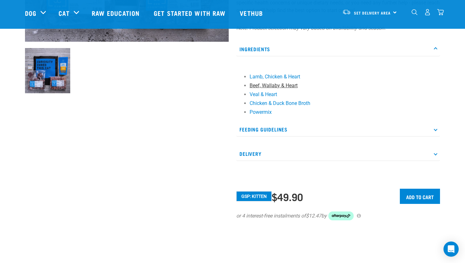
click at [274, 86] on link "Beef, Wallaby & Heart" at bounding box center [273, 85] width 48 height 6
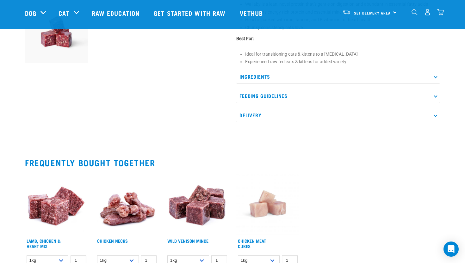
click at [262, 76] on p "Ingredients" at bounding box center [338, 77] width 204 height 14
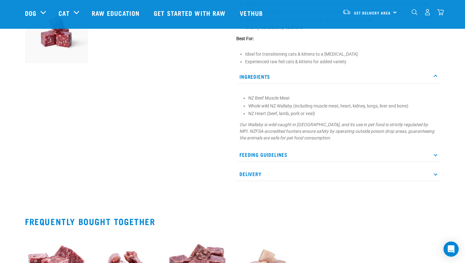
click at [266, 153] on p "Feeding Guidelines" at bounding box center [338, 155] width 204 height 14
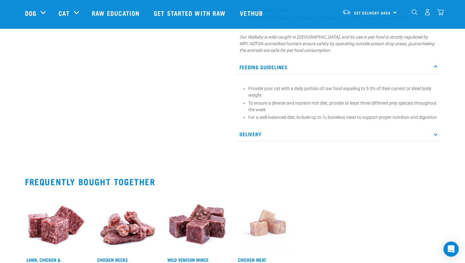
scroll to position [357, 0]
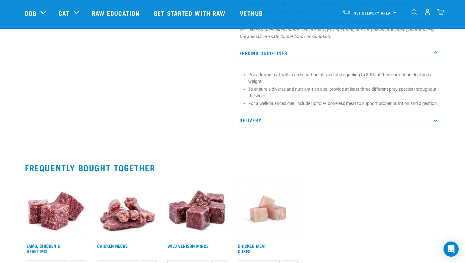
click at [264, 122] on p "Delivery" at bounding box center [338, 120] width 204 height 14
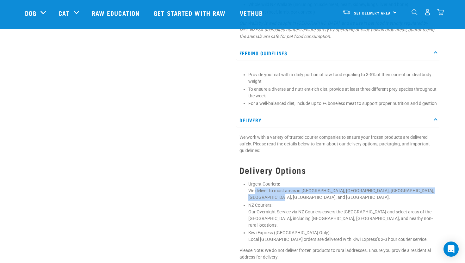
drag, startPoint x: 256, startPoint y: 198, endPoint x: 287, endPoint y: 205, distance: 31.8
click at [289, 201] on p "Urgent Couriers: We deliver to most areas in [GEOGRAPHIC_DATA], [GEOGRAPHIC_DAT…" at bounding box center [342, 191] width 188 height 20
click at [287, 201] on p "Urgent Couriers: We deliver to most areas in [GEOGRAPHIC_DATA], [GEOGRAPHIC_DAT…" at bounding box center [342, 191] width 188 height 20
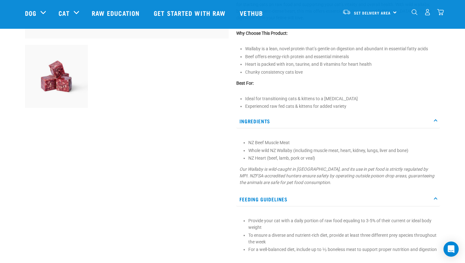
scroll to position [141, 0]
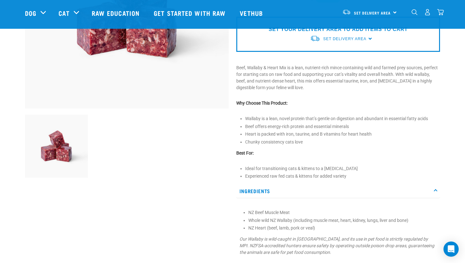
click at [286, 189] on p "Ingredients" at bounding box center [338, 191] width 204 height 14
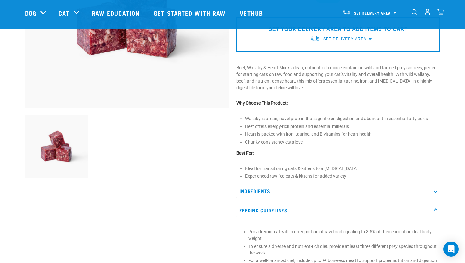
click at [286, 189] on p "Ingredients" at bounding box center [338, 191] width 204 height 14
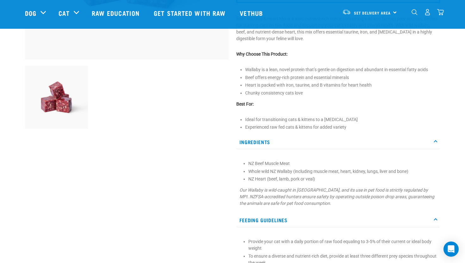
scroll to position [191, 0]
click at [61, 98] on img at bounding box center [56, 96] width 63 height 63
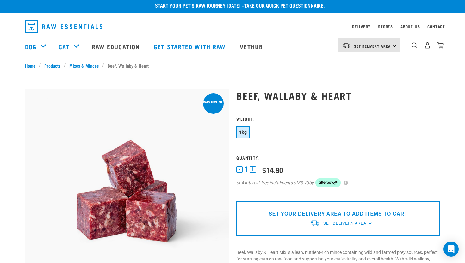
scroll to position [0, 0]
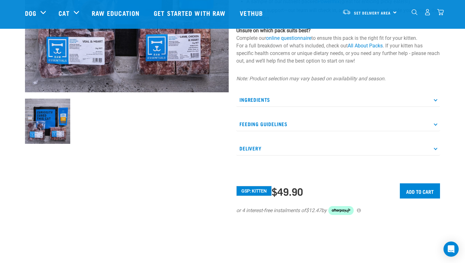
scroll to position [161, 0]
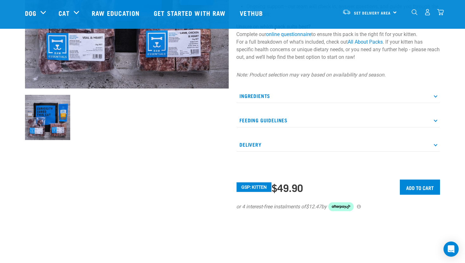
click at [269, 91] on p "Ingredients" at bounding box center [338, 96] width 204 height 14
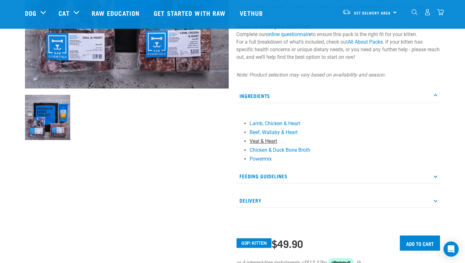
click at [269, 141] on link "Veal & Heart" at bounding box center [262, 141] width 27 height 6
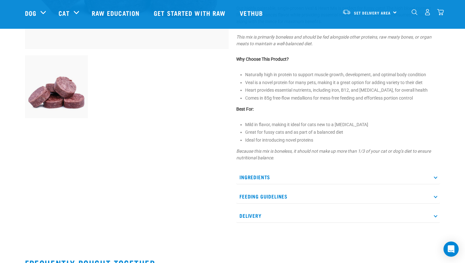
scroll to position [206, 0]
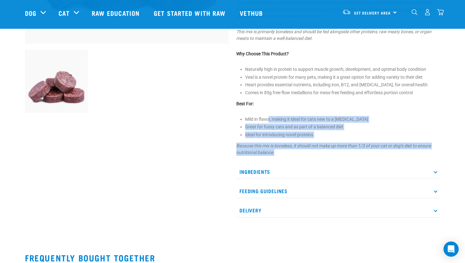
drag, startPoint x: 268, startPoint y: 117, endPoint x: 300, endPoint y: 150, distance: 46.3
click at [305, 151] on div "Veal & Heart Mix" at bounding box center [337, 29] width 211 height 395
click at [282, 150] on p "Because this mix is boneless, it should not make up more than 1/3 of your cat o…" at bounding box center [338, 149] width 204 height 13
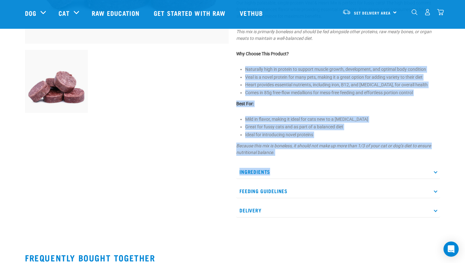
drag, startPoint x: 244, startPoint y: 67, endPoint x: 269, endPoint y: 166, distance: 101.3
click at [269, 167] on div "Veal & Heart Mix" at bounding box center [337, 29] width 211 height 395
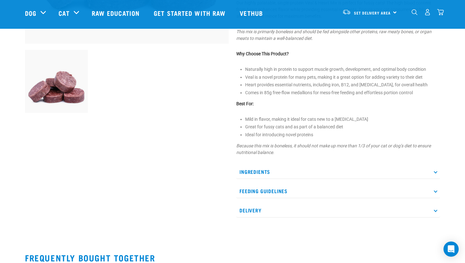
click at [300, 136] on li "Ideal for introducing novel proteins" at bounding box center [342, 134] width 195 height 7
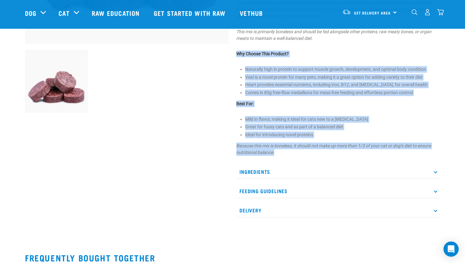
drag, startPoint x: 235, startPoint y: 53, endPoint x: 276, endPoint y: 150, distance: 105.9
click at [276, 150] on div "Veal & Heart Mix" at bounding box center [337, 29] width 211 height 395
click at [233, 51] on div "Veal & Heart Mix" at bounding box center [337, 29] width 211 height 395
drag, startPoint x: 234, startPoint y: 52, endPoint x: 274, endPoint y: 154, distance: 109.6
click at [274, 154] on div "Veal & Heart Mix" at bounding box center [337, 29] width 211 height 395
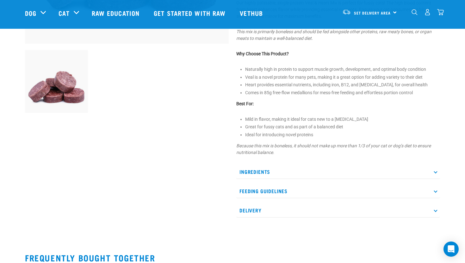
click at [176, 144] on div at bounding box center [126, 29] width 211 height 395
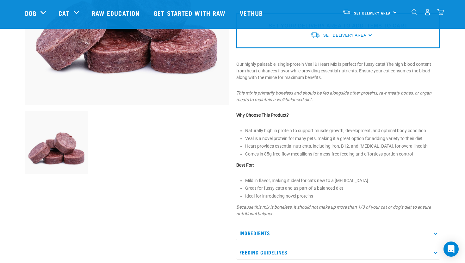
scroll to position [118, 0]
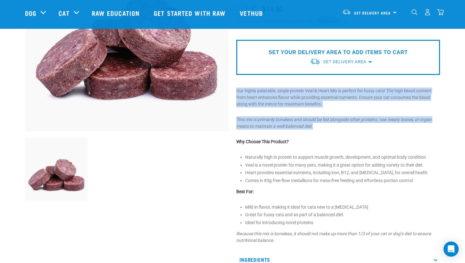
drag, startPoint x: 235, startPoint y: 89, endPoint x: 317, endPoint y: 125, distance: 89.1
click at [318, 125] on div "Veal & Heart Mix" at bounding box center [337, 116] width 211 height 395
click at [317, 125] on p "This mix is primarily boneless and should be fed alongside other proteins, raw …" at bounding box center [338, 122] width 204 height 13
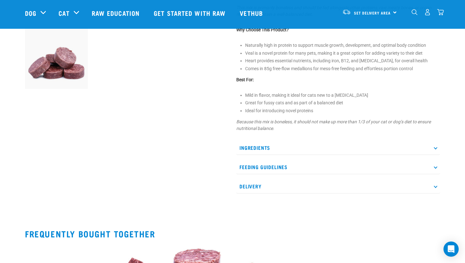
scroll to position [216, 0]
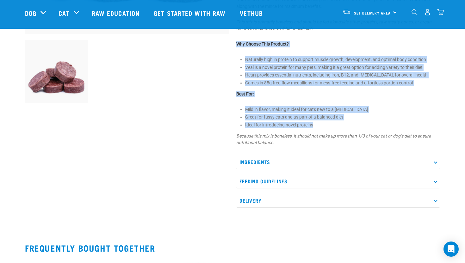
drag, startPoint x: 235, startPoint y: 42, endPoint x: 317, endPoint y: 127, distance: 117.8
click at [317, 127] on div "Veal & Heart Mix" at bounding box center [337, 19] width 211 height 395
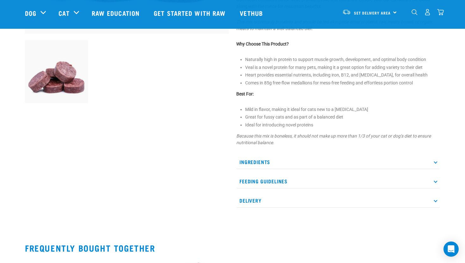
click at [234, 41] on div "Veal & Heart Mix" at bounding box center [337, 19] width 211 height 395
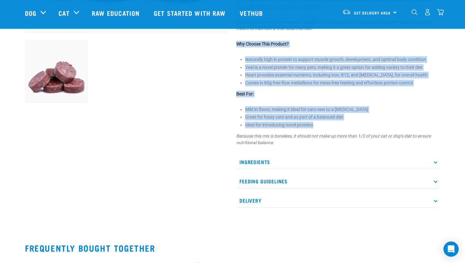
drag, startPoint x: 234, startPoint y: 41, endPoint x: 314, endPoint y: 124, distance: 114.4
click at [314, 124] on div "Veal & Heart Mix" at bounding box center [337, 19] width 211 height 395
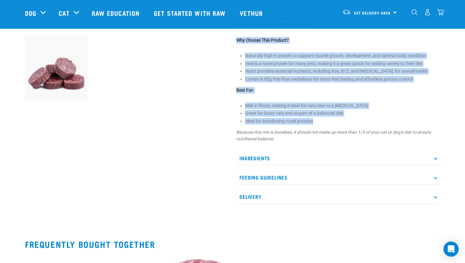
scroll to position [220, 0]
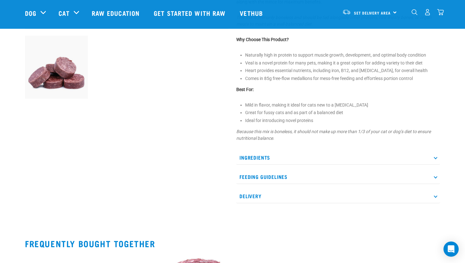
click at [190, 113] on div at bounding box center [126, 14] width 211 height 395
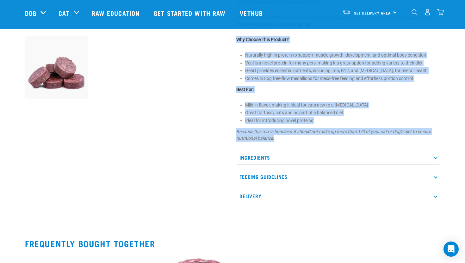
drag, startPoint x: 235, startPoint y: 36, endPoint x: 274, endPoint y: 139, distance: 110.4
click at [274, 139] on div "Veal & Heart Mix" at bounding box center [337, 14] width 211 height 395
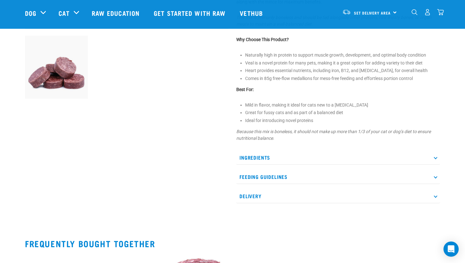
click at [277, 157] on p "Ingredients" at bounding box center [338, 157] width 204 height 14
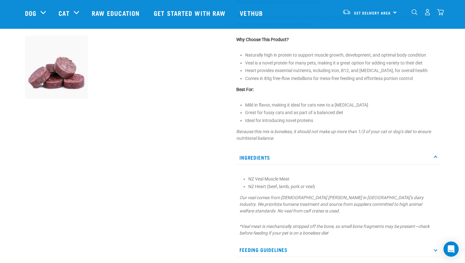
click at [276, 158] on p "Ingredients" at bounding box center [338, 157] width 204 height 14
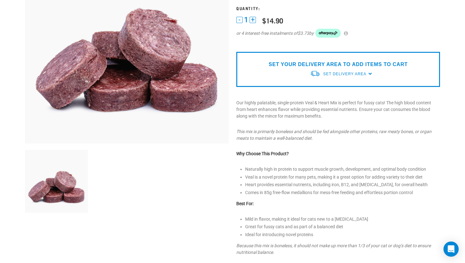
scroll to position [0, 0]
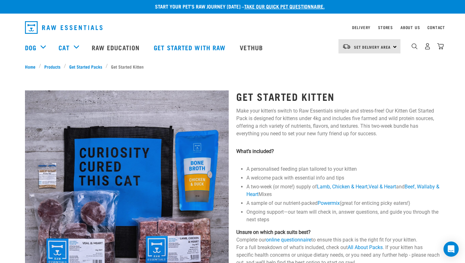
scroll to position [223, 0]
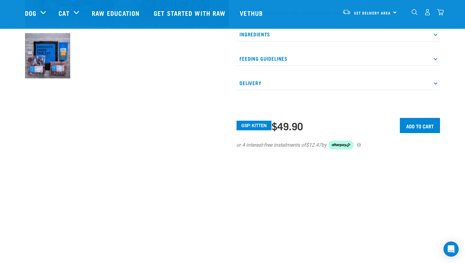
click at [289, 36] on p "Ingredients" at bounding box center [338, 34] width 204 height 14
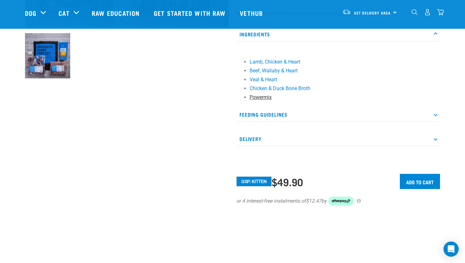
click at [268, 98] on link "Powermix" at bounding box center [260, 97] width 22 height 6
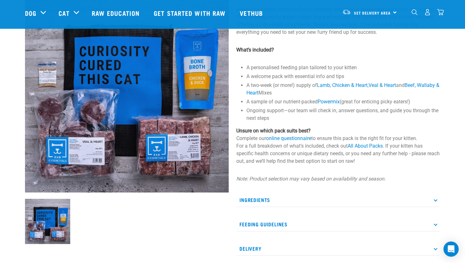
scroll to position [59, 0]
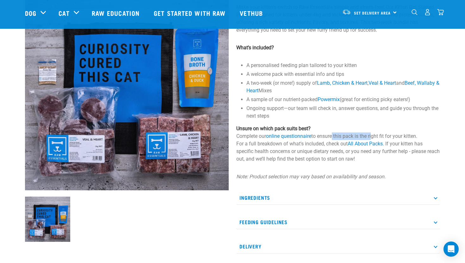
drag, startPoint x: 334, startPoint y: 137, endPoint x: 380, endPoint y: 138, distance: 45.8
click at [380, 138] on p "Unsure on which pack suits best? Complete our online questionnaire to ensure th…" at bounding box center [338, 144] width 204 height 38
click at [393, 134] on p "Unsure on which pack suits best? Complete our online questionnaire to ensure th…" at bounding box center [338, 144] width 204 height 38
drag, startPoint x: 380, startPoint y: 136, endPoint x: 417, endPoint y: 136, distance: 37.3
click at [417, 136] on p "Unsure on which pack suits best? Complete our online questionnaire to ensure th…" at bounding box center [338, 144] width 204 height 38
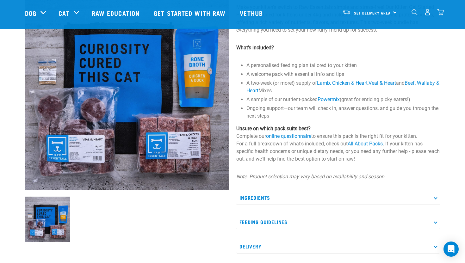
click at [421, 136] on p "Unsure on which pack suits best? Complete our online questionnaire to ensure th…" at bounding box center [338, 144] width 204 height 38
drag, startPoint x: 355, startPoint y: 134, endPoint x: 421, endPoint y: 145, distance: 66.0
click at [419, 142] on p "Unsure on which pack suits best? Complete our online questionnaire to ensure th…" at bounding box center [338, 144] width 204 height 38
click at [421, 149] on p "Unsure on which pack suits best? Complete our online questionnaire to ensure th…" at bounding box center [338, 144] width 204 height 38
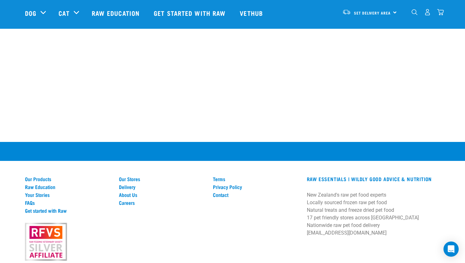
scroll to position [469, 0]
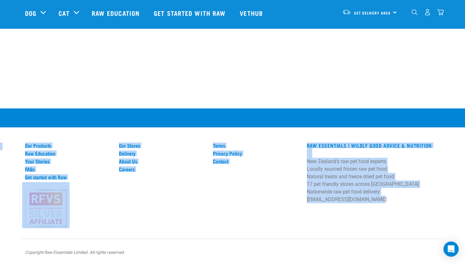
drag, startPoint x: 305, startPoint y: 141, endPoint x: 368, endPoint y: 200, distance: 86.8
click at [369, 200] on div "Our Products Raw Education Your Stories FAQs Get started with Raw Our Stores De…" at bounding box center [232, 185] width 465 height 155
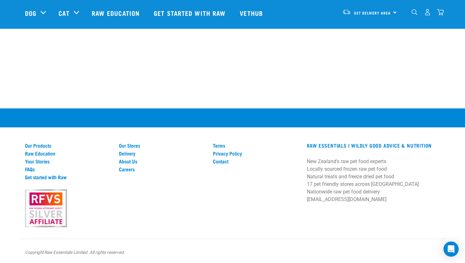
click at [378, 193] on p "New Zealand's raw pet food experts Locally sourced frozen raw pet food Natural …" at bounding box center [373, 181] width 133 height 46
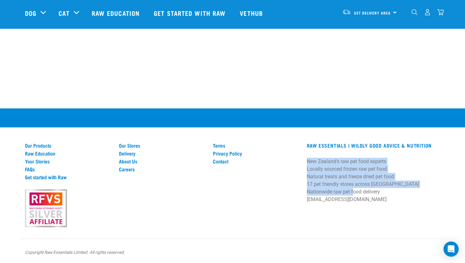
drag, startPoint x: 307, startPoint y: 161, endPoint x: 334, endPoint y: 183, distance: 35.0
click at [337, 185] on p "New Zealand's raw pet food experts Locally sourced frozen raw pet food Natural …" at bounding box center [373, 181] width 133 height 46
click at [310, 172] on p "New Zealand's raw pet food experts Locally sourced frozen raw pet food Natural …" at bounding box center [373, 181] width 133 height 46
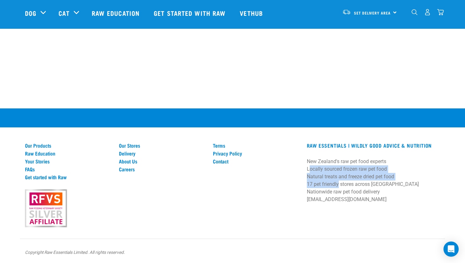
drag, startPoint x: 306, startPoint y: 169, endPoint x: 328, endPoint y: 185, distance: 27.1
click at [332, 185] on div "RAW ESSENTIALS | Wildly Good Advice & Nutrition New Zealand's raw pet food expe…" at bounding box center [373, 175] width 141 height 65
click at [231, 153] on link "Privacy Policy" at bounding box center [256, 153] width 86 height 6
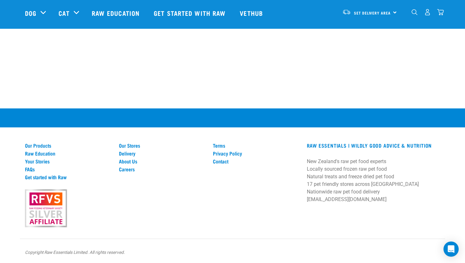
drag, startPoint x: 305, startPoint y: 157, endPoint x: 381, endPoint y: 191, distance: 83.2
click at [381, 191] on div "RAW ESSENTIALS | Wildly Good Advice & Nutrition New Zealand's raw pet food expe…" at bounding box center [373, 175] width 141 height 65
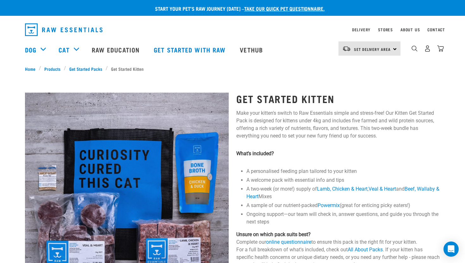
click at [285, 121] on p "Make your kitten's switch to Raw Essentials simple and stress-free! Our Kitten …" at bounding box center [338, 124] width 204 height 30
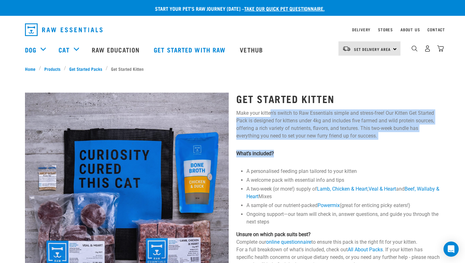
drag, startPoint x: 270, startPoint y: 113, endPoint x: 345, endPoint y: 154, distance: 84.8
click at [354, 154] on div "Get Started Kitten Make your kitten's switch to Raw Essentials simple and stres…" at bounding box center [337, 253] width 211 height 338
click at [345, 154] on p "What’s included?" at bounding box center [338, 154] width 204 height 8
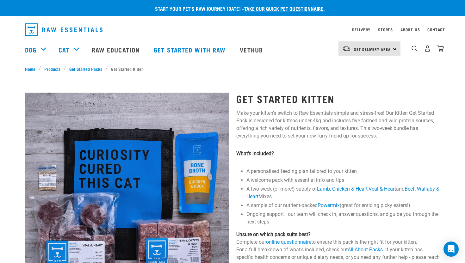
scroll to position [123, 0]
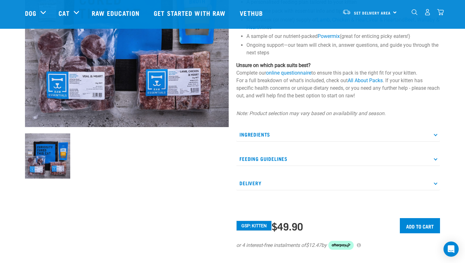
click at [281, 135] on p "Ingredients" at bounding box center [338, 134] width 204 height 14
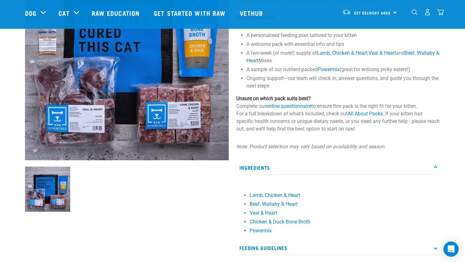
scroll to position [100, 0]
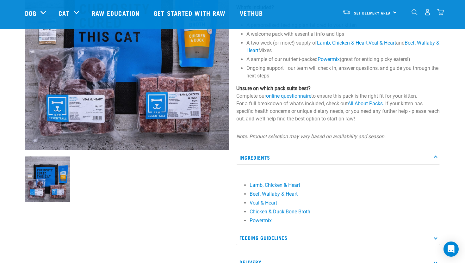
click at [279, 155] on p "Ingredients" at bounding box center [338, 157] width 204 height 14
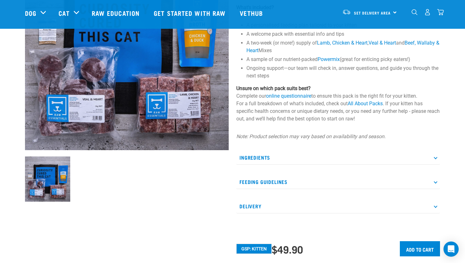
scroll to position [146, 0]
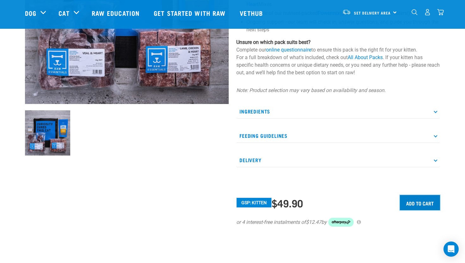
click at [410, 201] on input "Add to cart" at bounding box center [419, 202] width 40 height 15
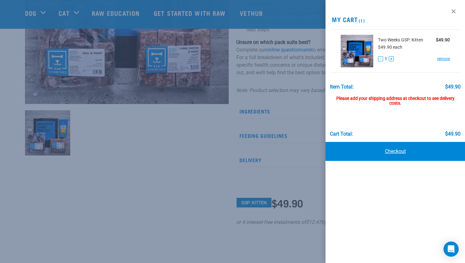
click at [392, 148] on link "Checkout" at bounding box center [394, 151] width 139 height 19
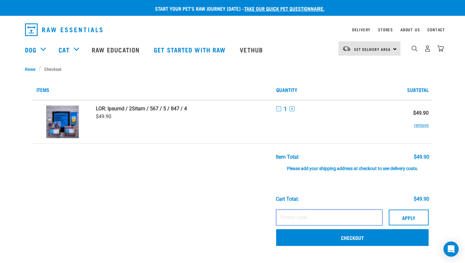
click at [290, 216] on input "text" at bounding box center [329, 218] width 106 height 16
click at [371, 49] on span "Set Delivery Area" at bounding box center [372, 49] width 37 height 2
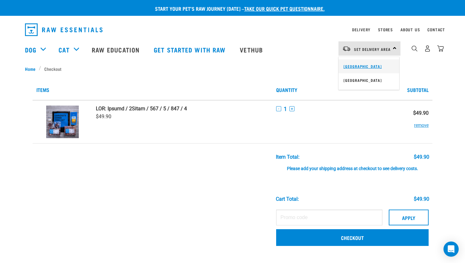
click at [367, 65] on link "[GEOGRAPHIC_DATA]" at bounding box center [368, 66] width 61 height 14
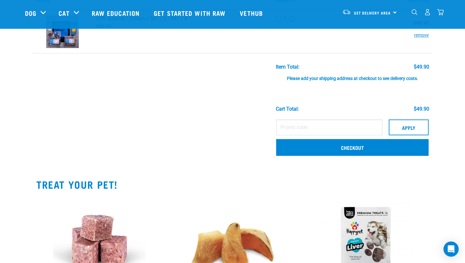
scroll to position [77, 0]
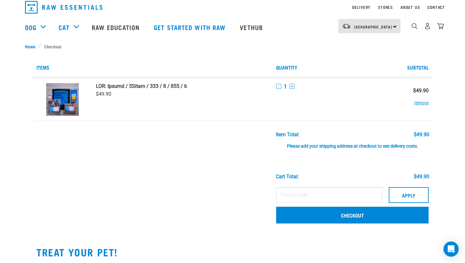
scroll to position [47, 0]
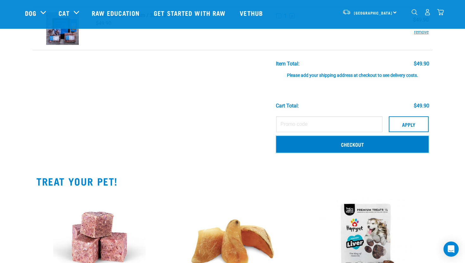
click at [320, 147] on link "Checkout" at bounding box center [352, 144] width 152 height 16
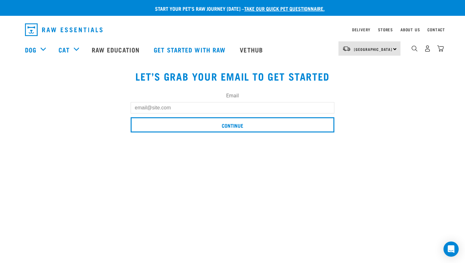
click at [260, 106] on input "Email" at bounding box center [233, 107] width 204 height 11
type input "[EMAIL_ADDRESS][DOMAIN_NAME]"
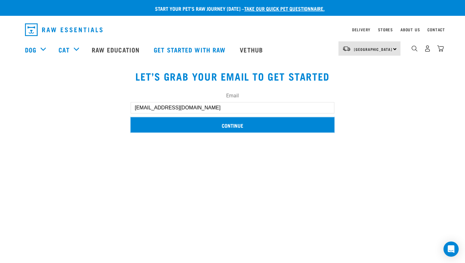
click at [240, 123] on input "Continue" at bounding box center [233, 124] width 204 height 15
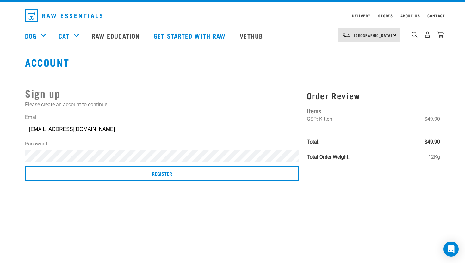
scroll to position [15, 0]
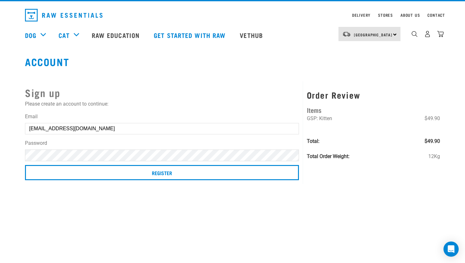
click at [15, 159] on div "Start your pet’s raw journey [DATE] – take our quick pet questionnaire. Deliver…" at bounding box center [232, 82] width 465 height 195
click at [22, 155] on div "Sign up Please create an account to continue: Email [EMAIL_ADDRESS][DOMAIN_NAME…" at bounding box center [162, 132] width 282 height 103
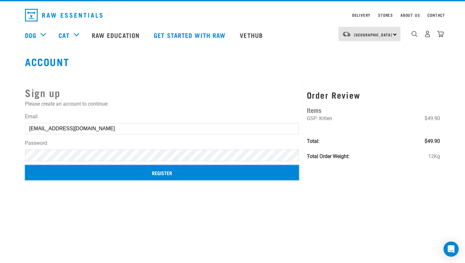
click at [133, 169] on input "Register" at bounding box center [162, 172] width 274 height 15
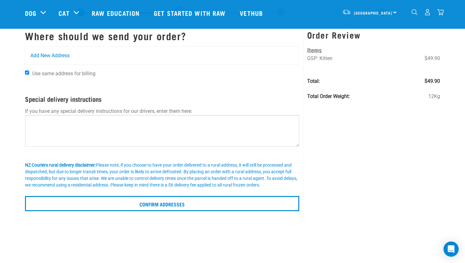
scroll to position [25, 0]
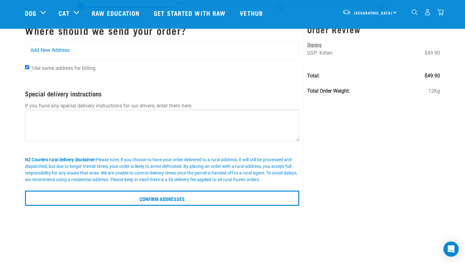
click at [28, 68] on input "Use same address for billing" at bounding box center [27, 67] width 4 height 4
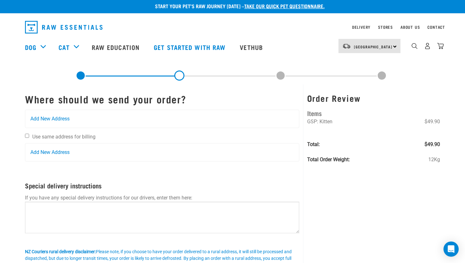
scroll to position [0, 0]
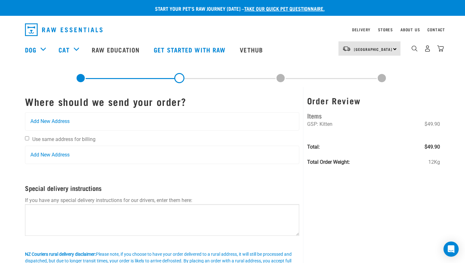
click at [29, 137] on label "Use same address for billing" at bounding box center [162, 140] width 274 height 8
click at [29, 137] on input "Use same address for billing" at bounding box center [27, 138] width 4 height 4
checkbox input "true"
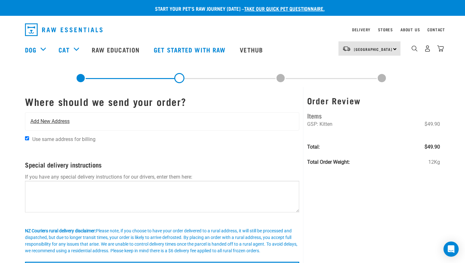
click at [81, 127] on div "Add New Address" at bounding box center [161, 121] width 273 height 18
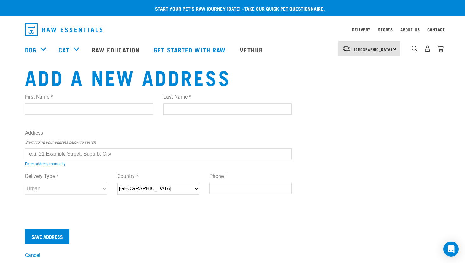
type input "Timara"
type input "Dukkan"
type input "[STREET_ADDRESS][PERSON_NAME]"
type input "auckland"
select select "AUK"
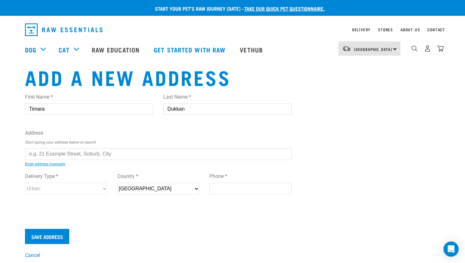
type input "2016"
type input "02108486816"
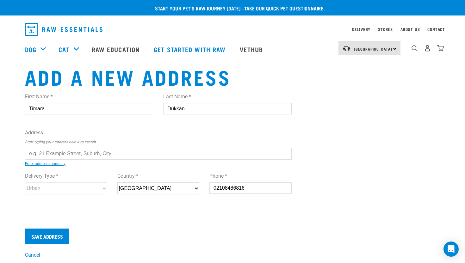
click at [115, 149] on input "text" at bounding box center [158, 153] width 266 height 11
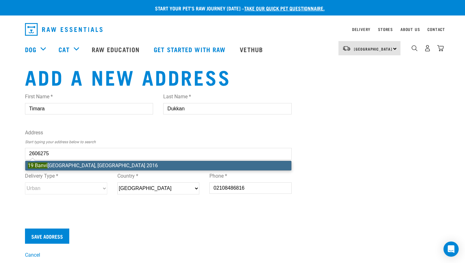
click at [108, 164] on li "19 Banvi lle Road, East Tamaki, Auckland 2016" at bounding box center [158, 165] width 266 height 9
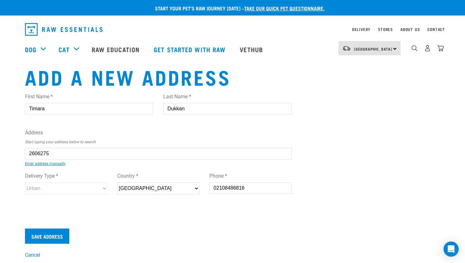
type input "19 Banville Road, East Tamaki, Auckland 2016"
type input "East Tamaki"
type input "Auckland"
select select "AUK"
select select "Urban"
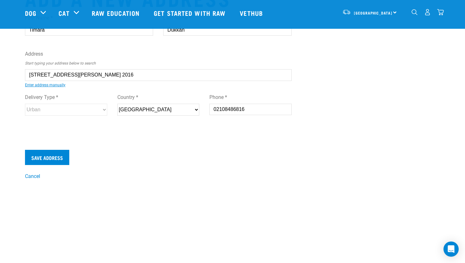
scroll to position [36, 0]
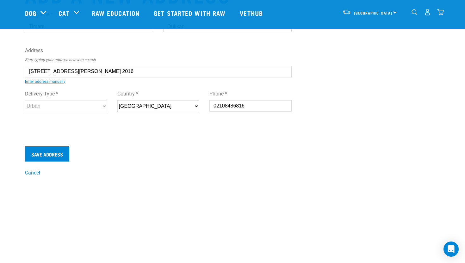
type input "19 Banville Road, East Tamaki, Auckland 2016"
click at [46, 156] on input "Save Address" at bounding box center [47, 153] width 44 height 15
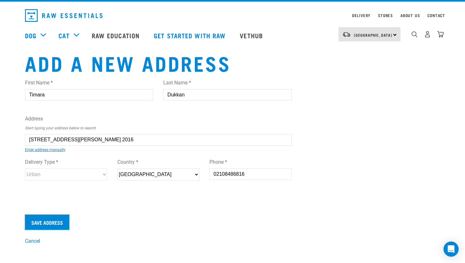
scroll to position [0, 0]
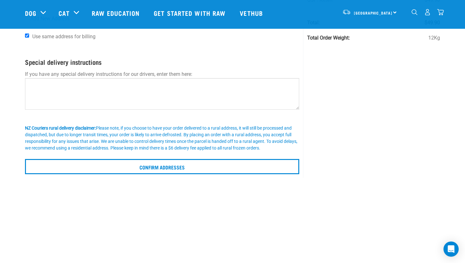
scroll to position [80, 0]
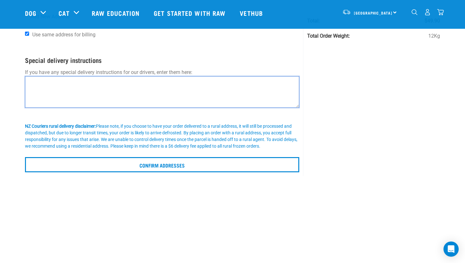
click at [90, 91] on textarea at bounding box center [162, 92] width 274 height 32
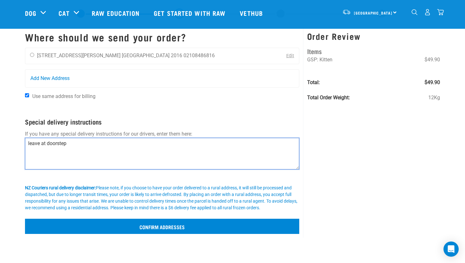
scroll to position [43, 0]
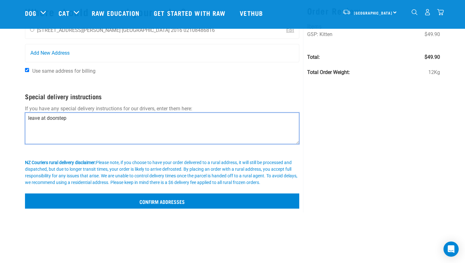
type textarea "leave at doorstep"
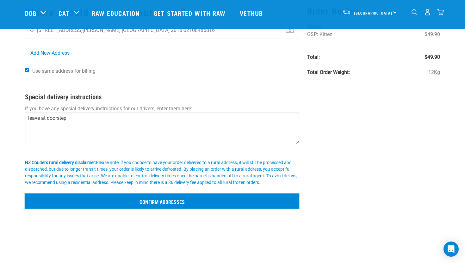
click at [105, 200] on input "Confirm addresses" at bounding box center [162, 200] width 274 height 15
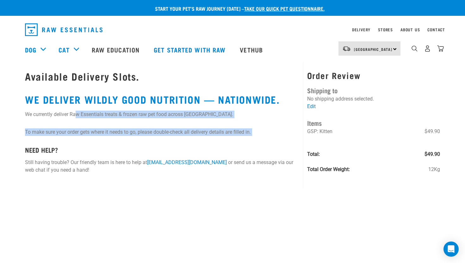
drag, startPoint x: 76, startPoint y: 112, endPoint x: 60, endPoint y: 138, distance: 31.2
click at [66, 138] on div "Available Delivery Slots. WE DELIVER WILDLY GOOD NUTRITION — NATIONWIDE. We cur…" at bounding box center [162, 121] width 282 height 119
click at [60, 138] on div "Available Delivery Slots. WE DELIVER WILDLY GOOD NUTRITION — NATIONWIDE. We cur…" at bounding box center [162, 121] width 282 height 119
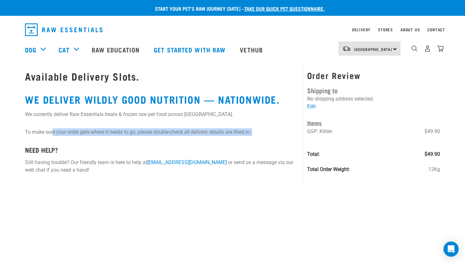
drag, startPoint x: 53, startPoint y: 133, endPoint x: 167, endPoint y: 141, distance: 114.0
click at [167, 139] on div "Available Delivery Slots. WE DELIVER WILDLY GOOD NUTRITION — NATIONWIDE. We cur…" at bounding box center [162, 121] width 282 height 119
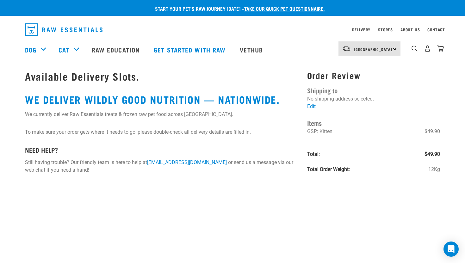
click at [140, 127] on div "Available Delivery Slots. WE DELIVER WILDLY GOOD NUTRITION — NATIONWIDE. We cur…" at bounding box center [162, 121] width 282 height 119
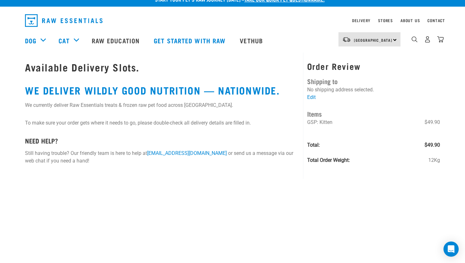
scroll to position [10, 0]
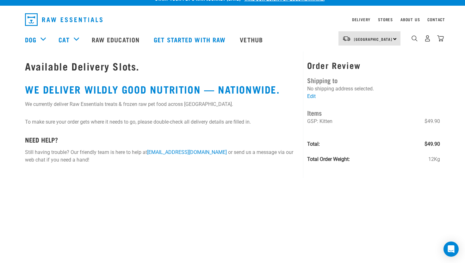
click at [228, 89] on h2 "WE DELIVER WILDLY GOOD NUTRITION — NATIONWIDE." at bounding box center [162, 88] width 274 height 11
click at [217, 123] on p "To make sure your order gets where it needs to go, please double-check all deli…" at bounding box center [162, 122] width 274 height 8
click at [170, 89] on h2 "WE DELIVER WILDLY GOOD NUTRITION — NATIONWIDE." at bounding box center [162, 88] width 274 height 11
click at [197, 120] on p "To make sure your order gets where it needs to go, please double-check all deli…" at bounding box center [162, 122] width 274 height 8
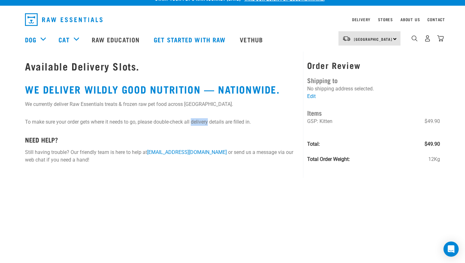
click at [197, 120] on p "To make sure your order gets where it needs to go, please double-check all deli…" at bounding box center [162, 122] width 274 height 8
click at [198, 139] on h4 "NEED HELP?" at bounding box center [162, 139] width 274 height 7
click at [313, 97] on link "Edit" at bounding box center [311, 96] width 9 height 6
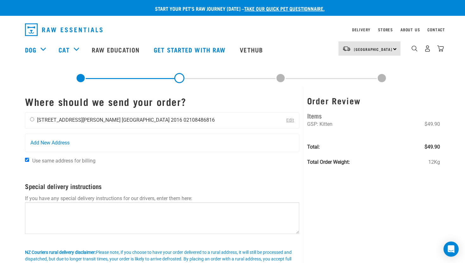
click at [32, 119] on input "radio" at bounding box center [32, 119] width 4 height 4
radio input "true"
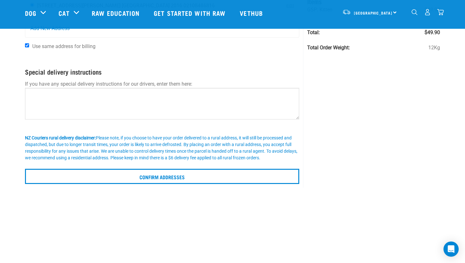
scroll to position [85, 0]
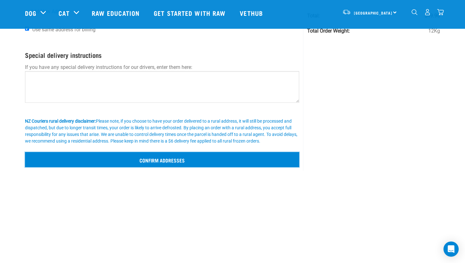
click at [118, 159] on input "Confirm addresses" at bounding box center [162, 159] width 274 height 15
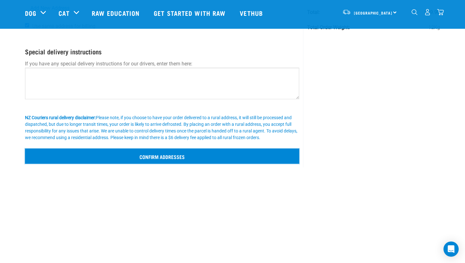
scroll to position [98, 0]
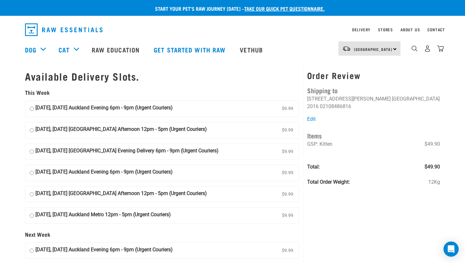
click at [33, 194] on input "[DATE], [DATE] [GEOGRAPHIC_DATA] Afternoon 12pm - 5pm (Urgent Couriers) $9.99" at bounding box center [32, 194] width 4 height 9
radio input "true"
click at [34, 111] on label "[DATE], [DATE] Auckland Evening 6pm - 9pm (Urgent Couriers) $9.99" at bounding box center [161, 109] width 273 height 16
click at [34, 111] on input "[DATE], [DATE] Auckland Evening 6pm - 9pm (Urgent Couriers) $9.99" at bounding box center [32, 108] width 4 height 9
radio input "true"
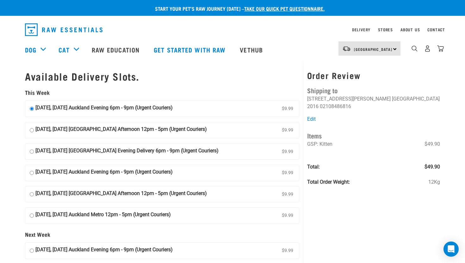
click at [32, 108] on input "[DATE], [DATE] Auckland Evening 6pm - 9pm (Urgent Couriers) $9.99" at bounding box center [32, 108] width 4 height 9
click at [215, 91] on h5 "This Week" at bounding box center [162, 92] width 274 height 6
click at [363, 29] on link "Delivery" at bounding box center [361, 29] width 18 height 2
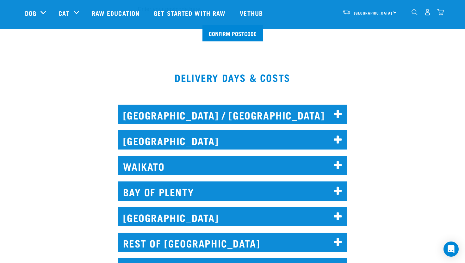
scroll to position [251, 0]
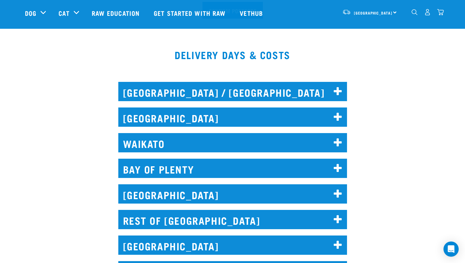
click at [252, 115] on h2 "[GEOGRAPHIC_DATA]" at bounding box center [232, 116] width 228 height 19
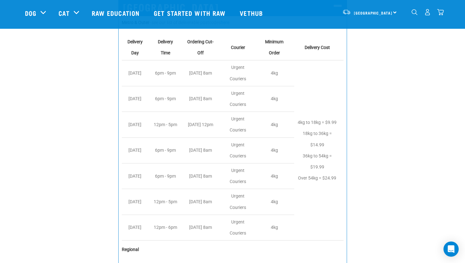
scroll to position [366, 0]
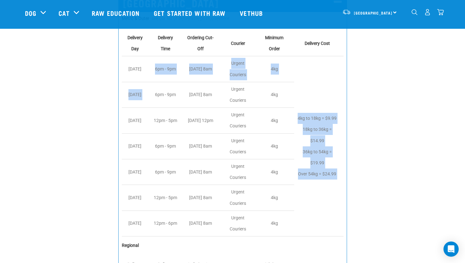
drag, startPoint x: 161, startPoint y: 69, endPoint x: 173, endPoint y: 88, distance: 23.1
click at [174, 88] on tbody "Delivery Day Delivery Time Ordering Cut-Off Courier Minimum Order Delivery Cost…" at bounding box center [233, 134] width 222 height 206
click at [173, 88] on td "6pm - 9pm" at bounding box center [167, 95] width 32 height 26
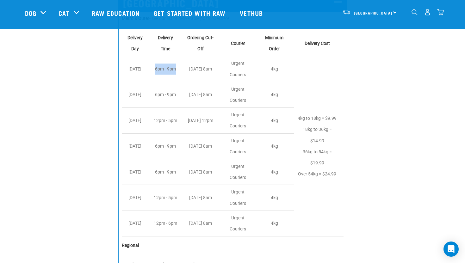
drag, startPoint x: 155, startPoint y: 69, endPoint x: 176, endPoint y: 76, distance: 21.6
click at [176, 76] on td "6pm - 9pm" at bounding box center [167, 69] width 32 height 26
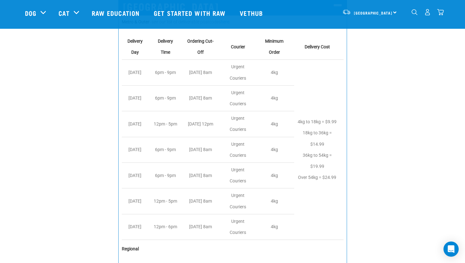
click at [185, 70] on td "Monday 8am" at bounding box center [202, 73] width 38 height 26
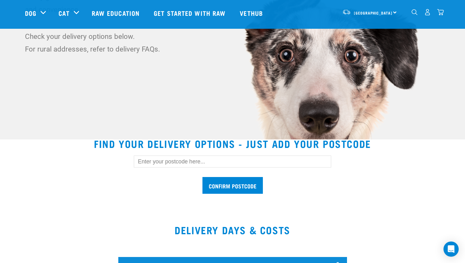
scroll to position [75, 0]
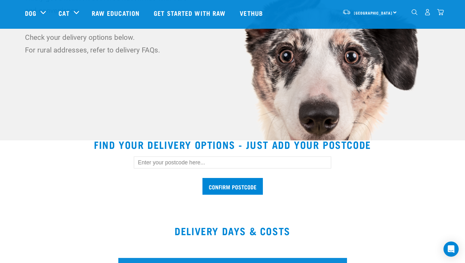
click at [199, 160] on input "text" at bounding box center [232, 162] width 197 height 12
type input "2016"
click at [217, 183] on input "Confirm postcode" at bounding box center [232, 186] width 60 height 17
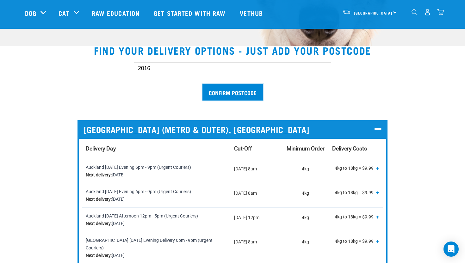
scroll to position [194, 0]
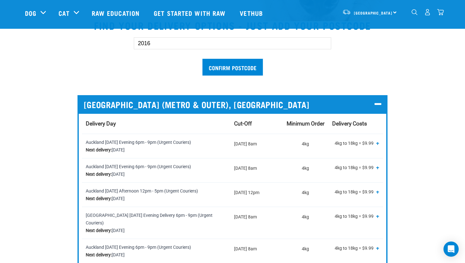
click at [356, 147] on p "4kg to 18kg = $9.99 18kg to 36kg = $14.99 36kg to 54kg = $19.99 54kg to 72kg = …" at bounding box center [355, 143] width 47 height 11
click at [376, 144] on span "+" at bounding box center [377, 143] width 3 height 6
